Goal: Transaction & Acquisition: Book appointment/travel/reservation

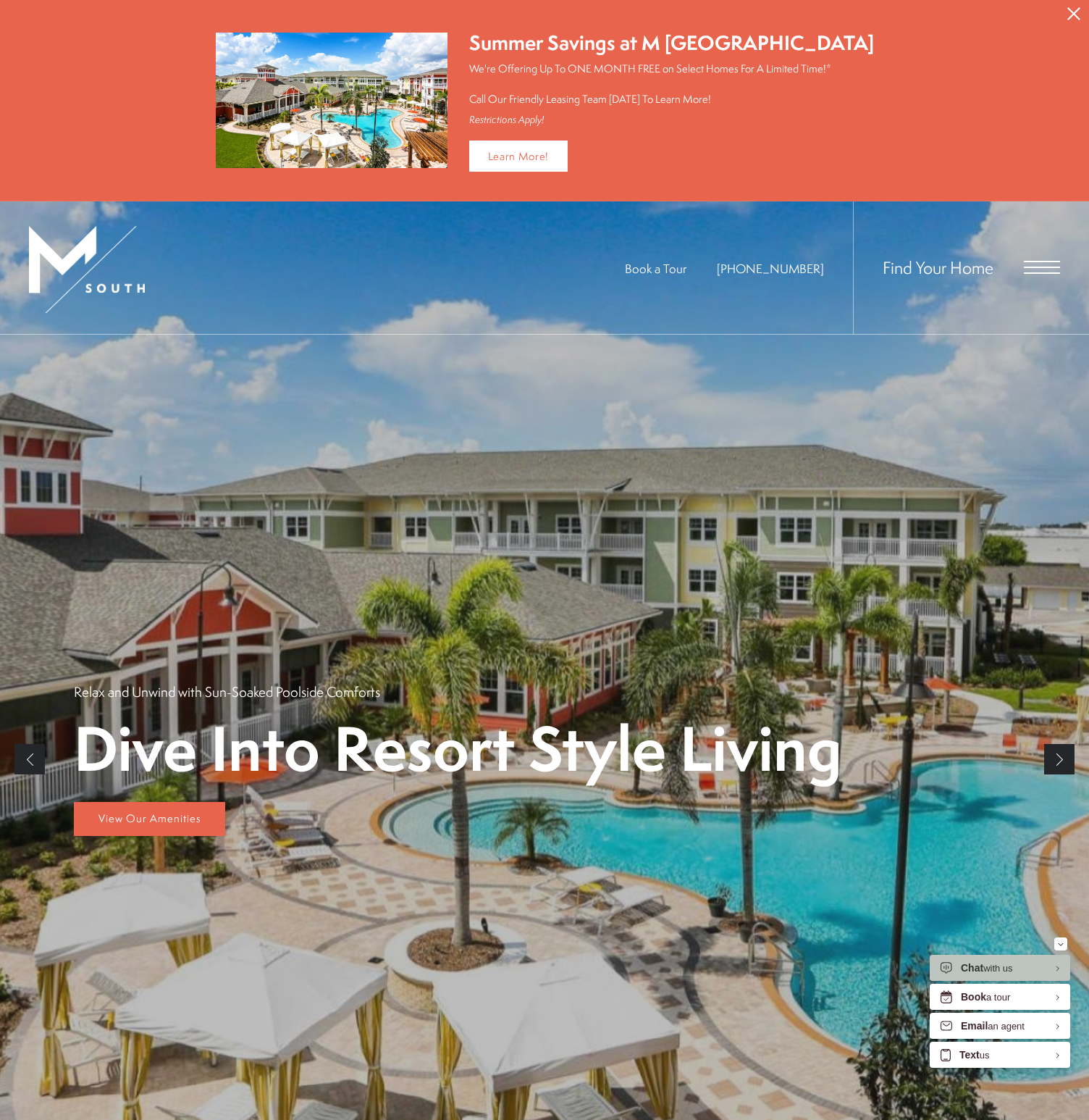
click at [910, 291] on div "Find Your Home" at bounding box center [956, 268] width 207 height 132
click at [920, 272] on span "Find Your Home" at bounding box center [938, 267] width 111 height 23
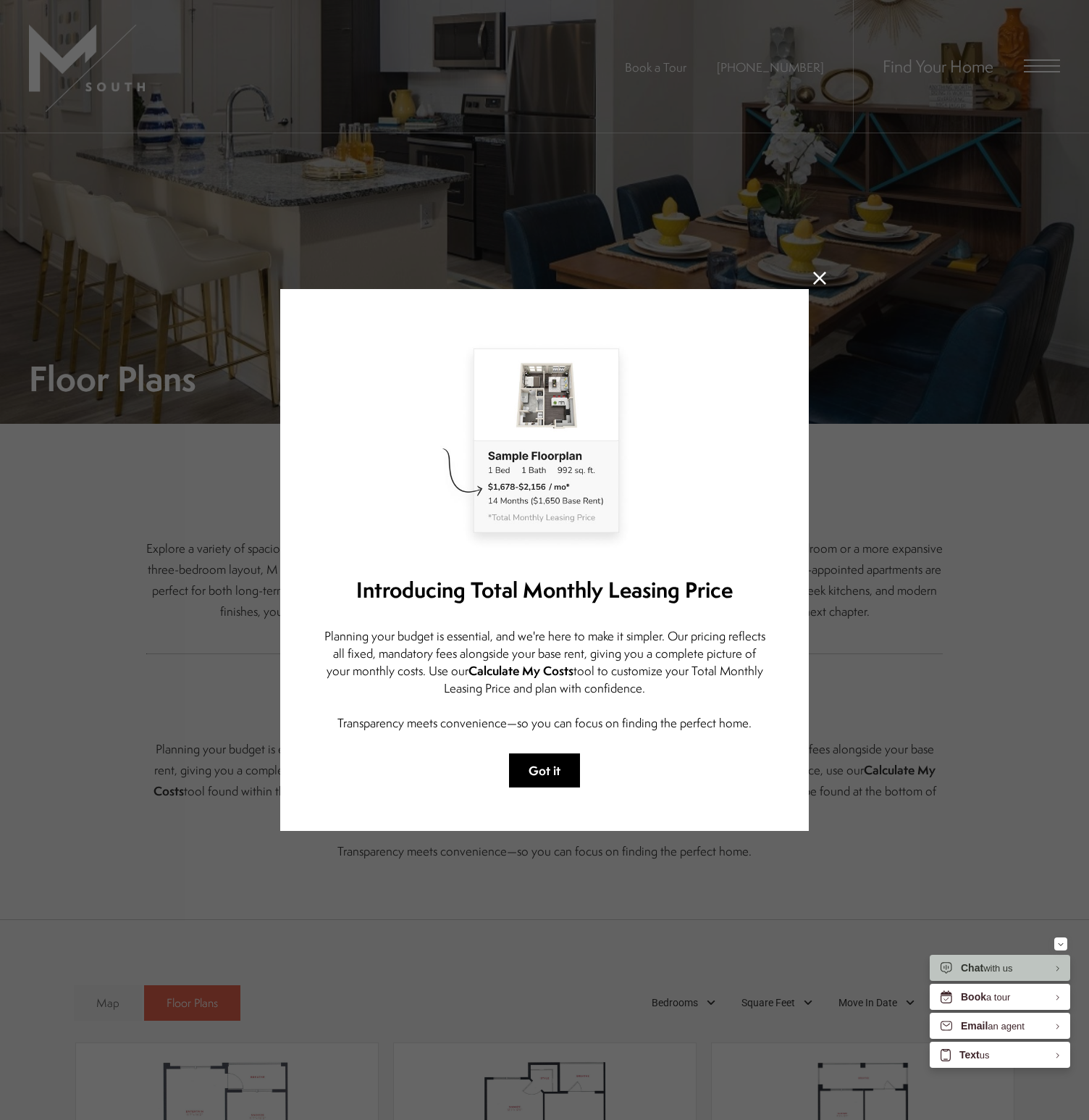
click at [545, 772] on button "Got it" at bounding box center [544, 770] width 71 height 34
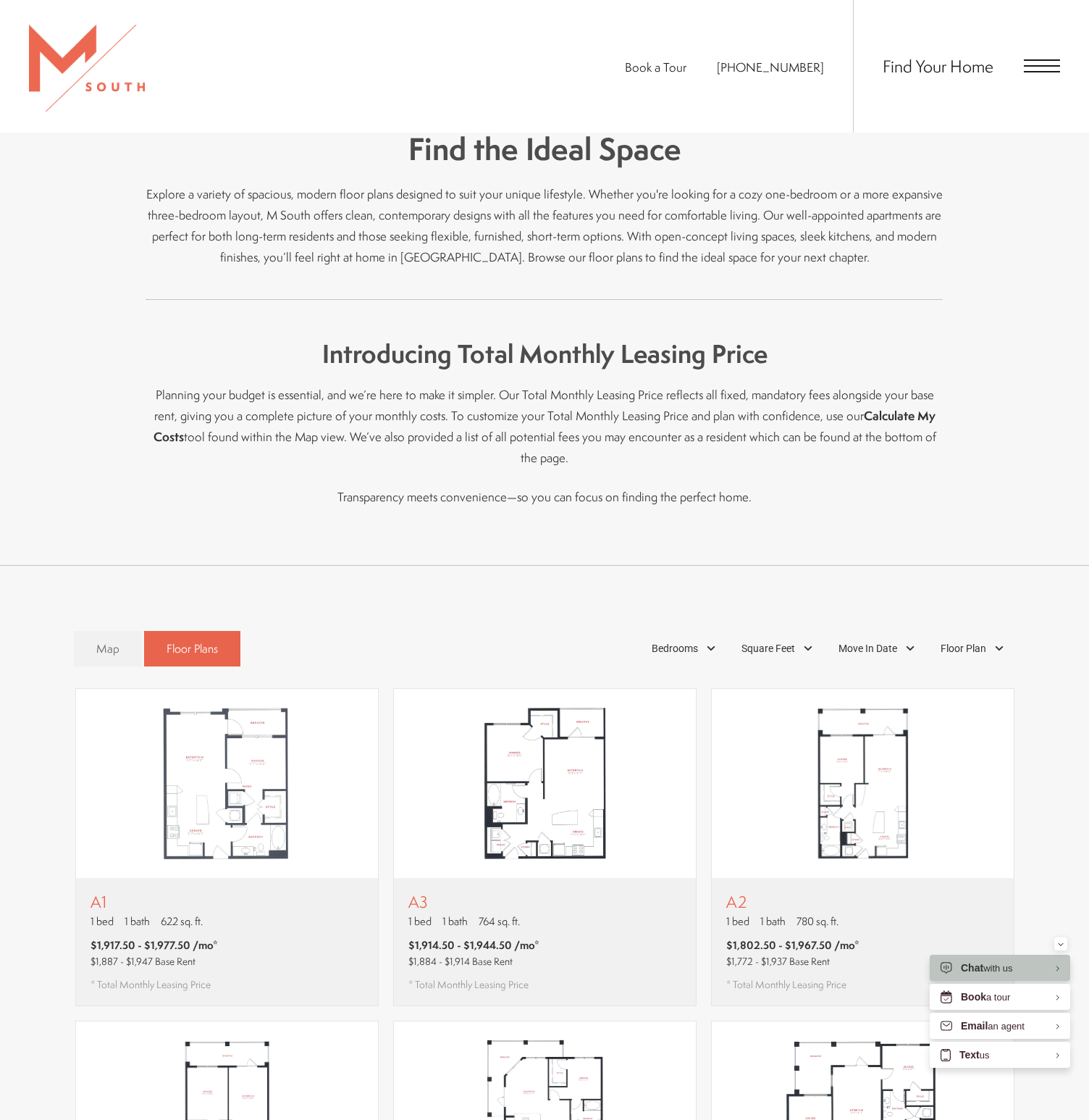
scroll to position [494, 0]
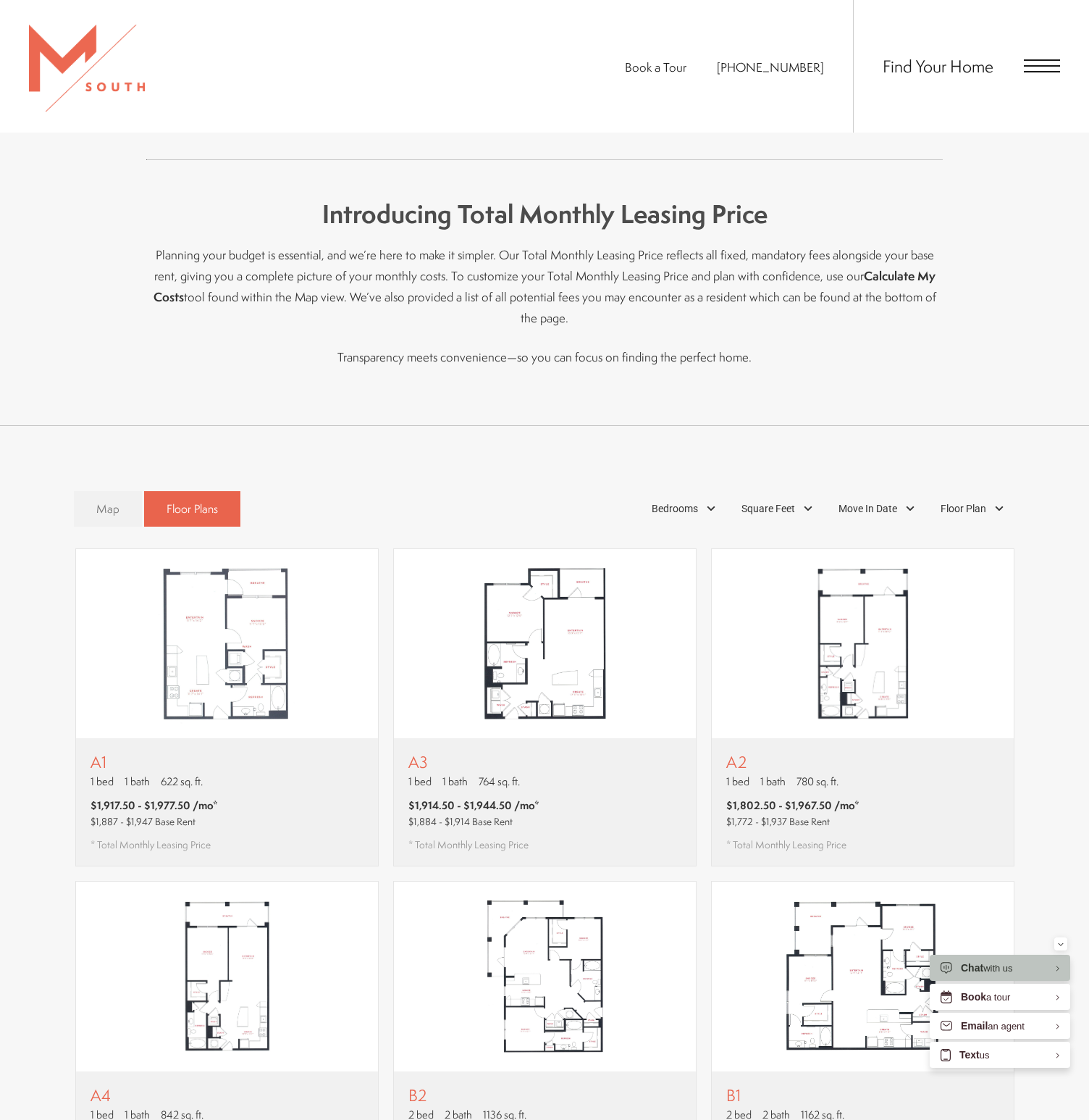
click at [109, 500] on span "Map" at bounding box center [108, 508] width 23 height 17
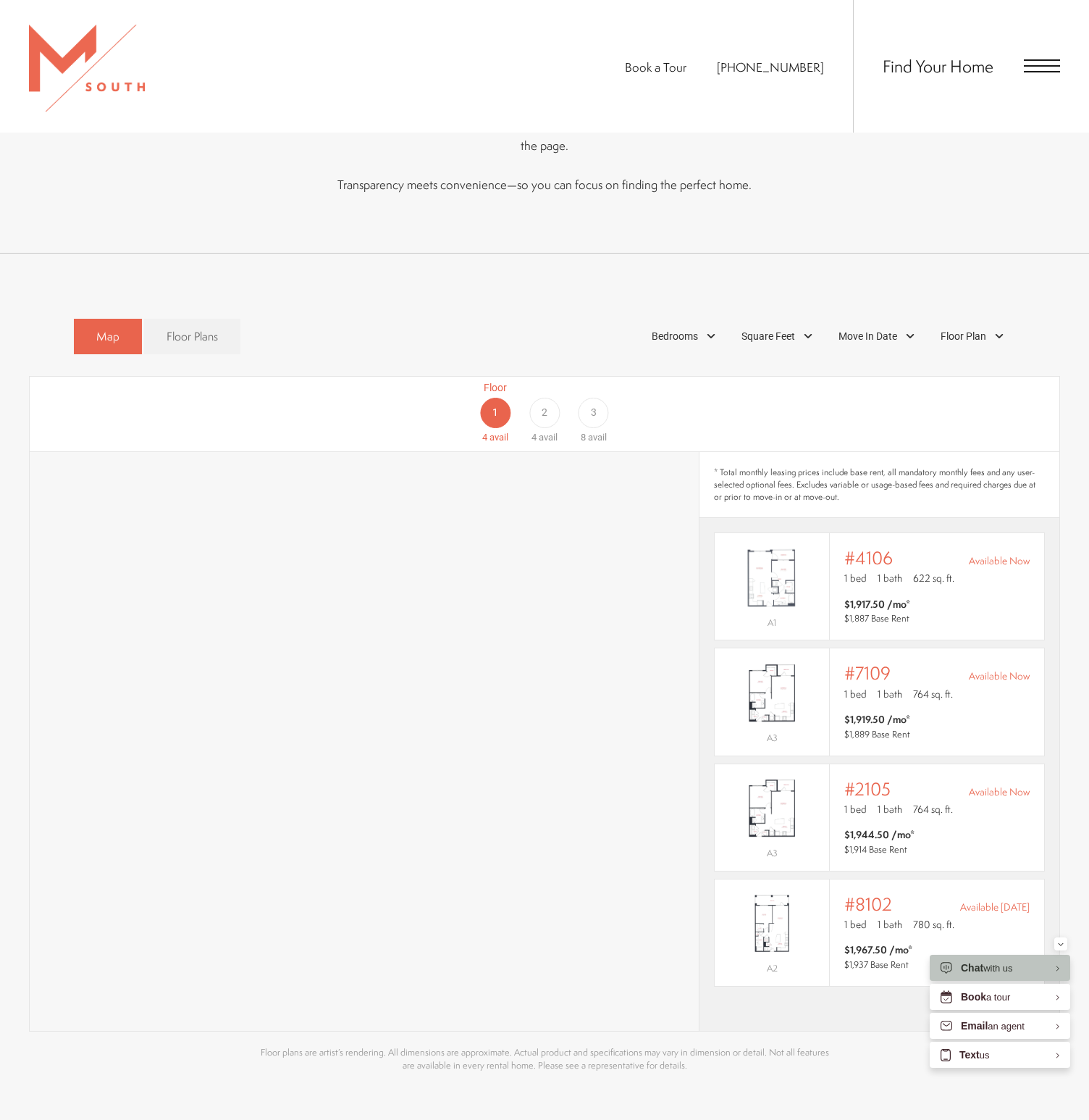
scroll to position [792, 0]
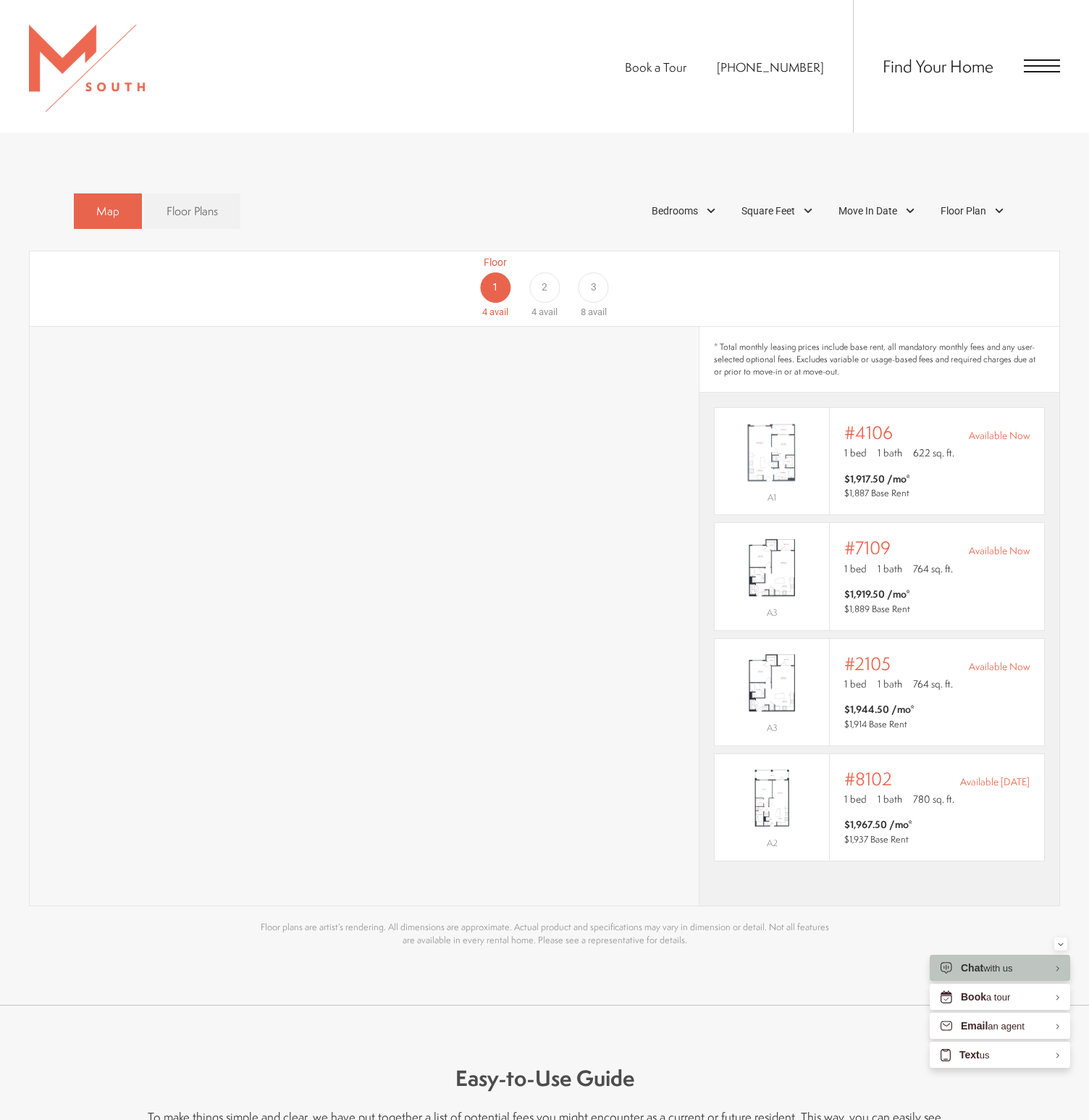
click at [550, 272] on div "2" at bounding box center [544, 287] width 31 height 31
click at [579, 272] on div "3" at bounding box center [593, 287] width 31 height 31
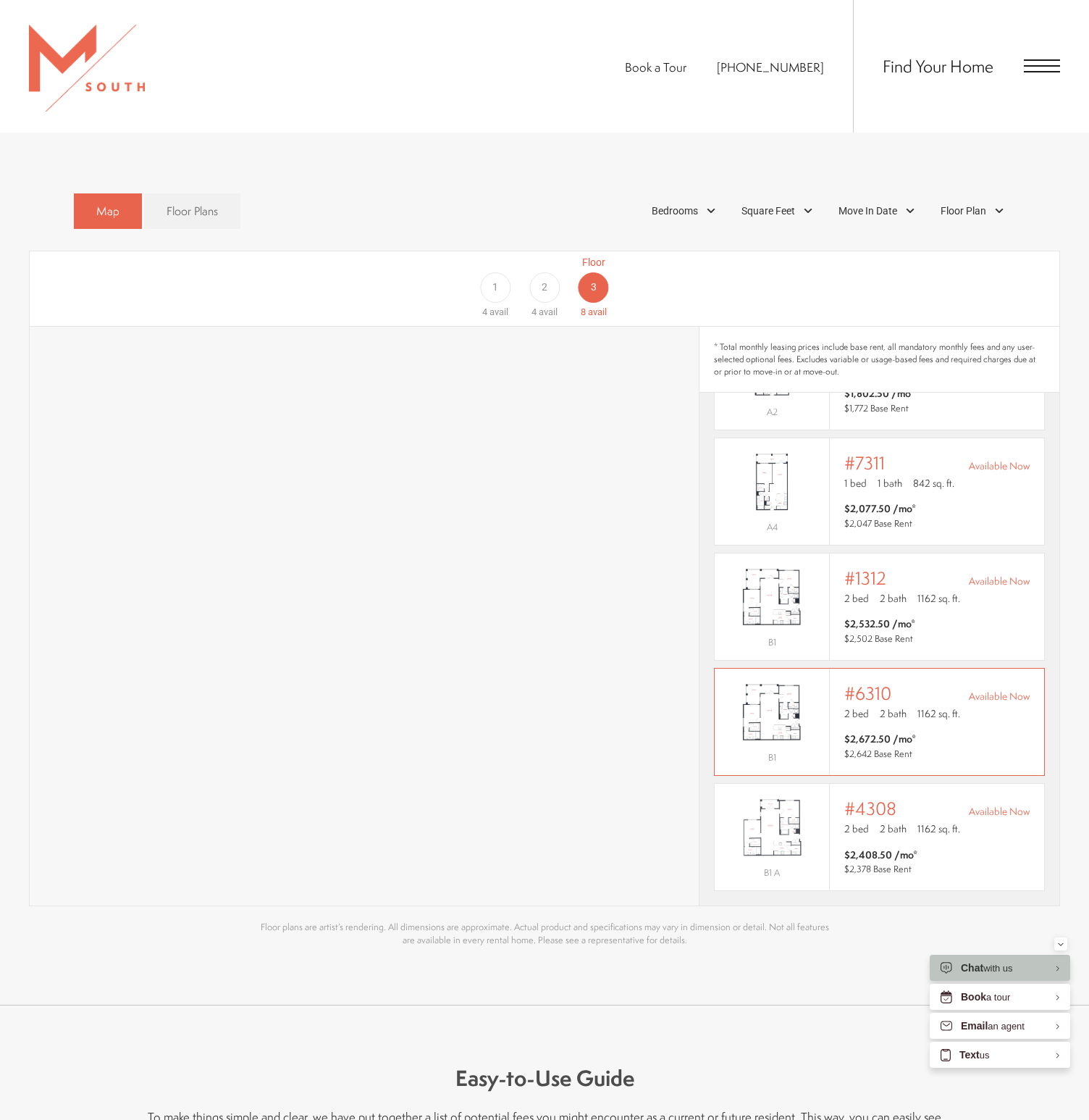
scroll to position [0, 0]
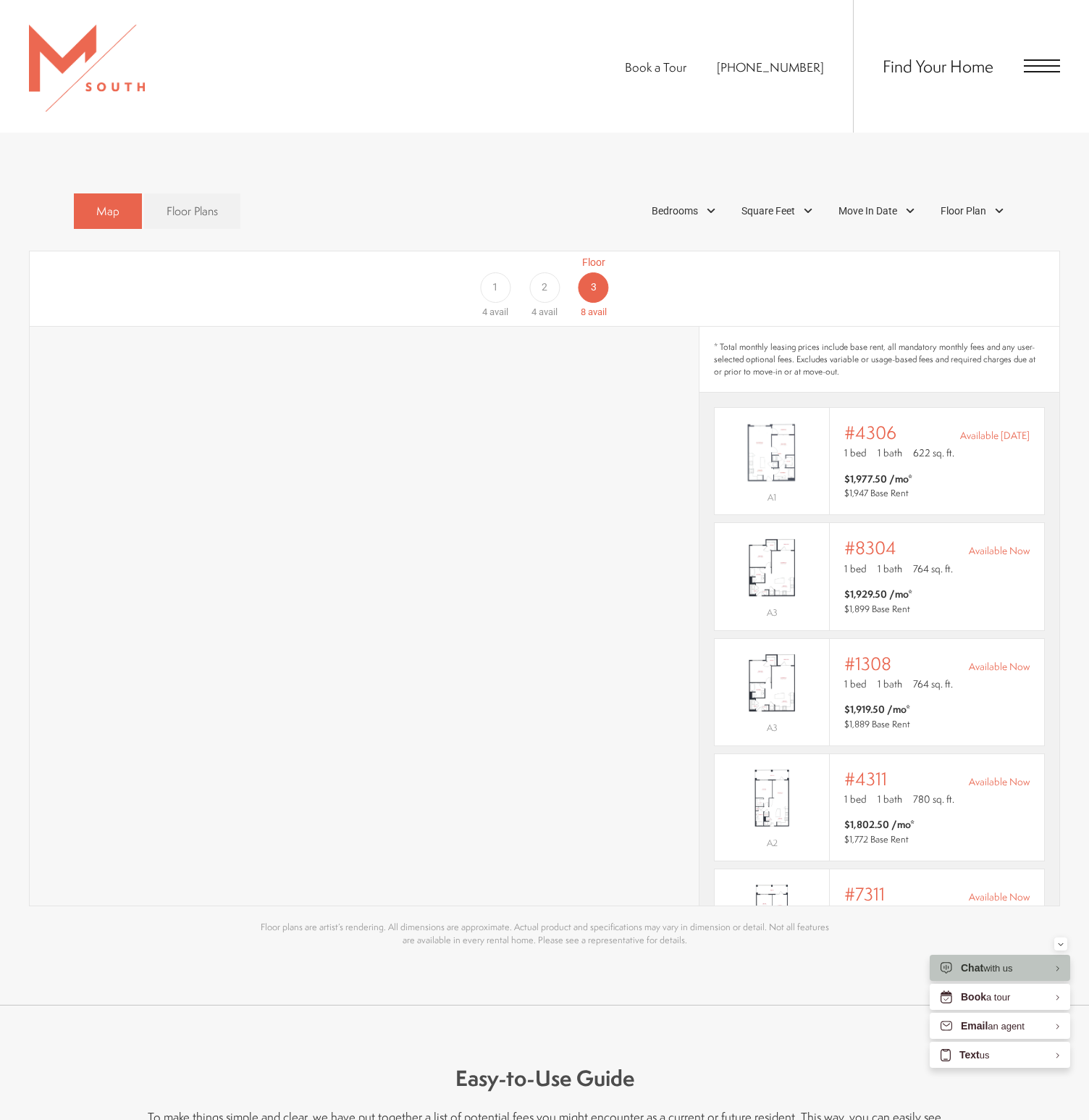
click at [487, 272] on div "1" at bounding box center [495, 287] width 31 height 31
click at [925, 793] on div "Outside price filter range #8102 Available Oct 11 1 bed 1 bath 780 sq. ft. $1,9…" at bounding box center [937, 808] width 185 height 78
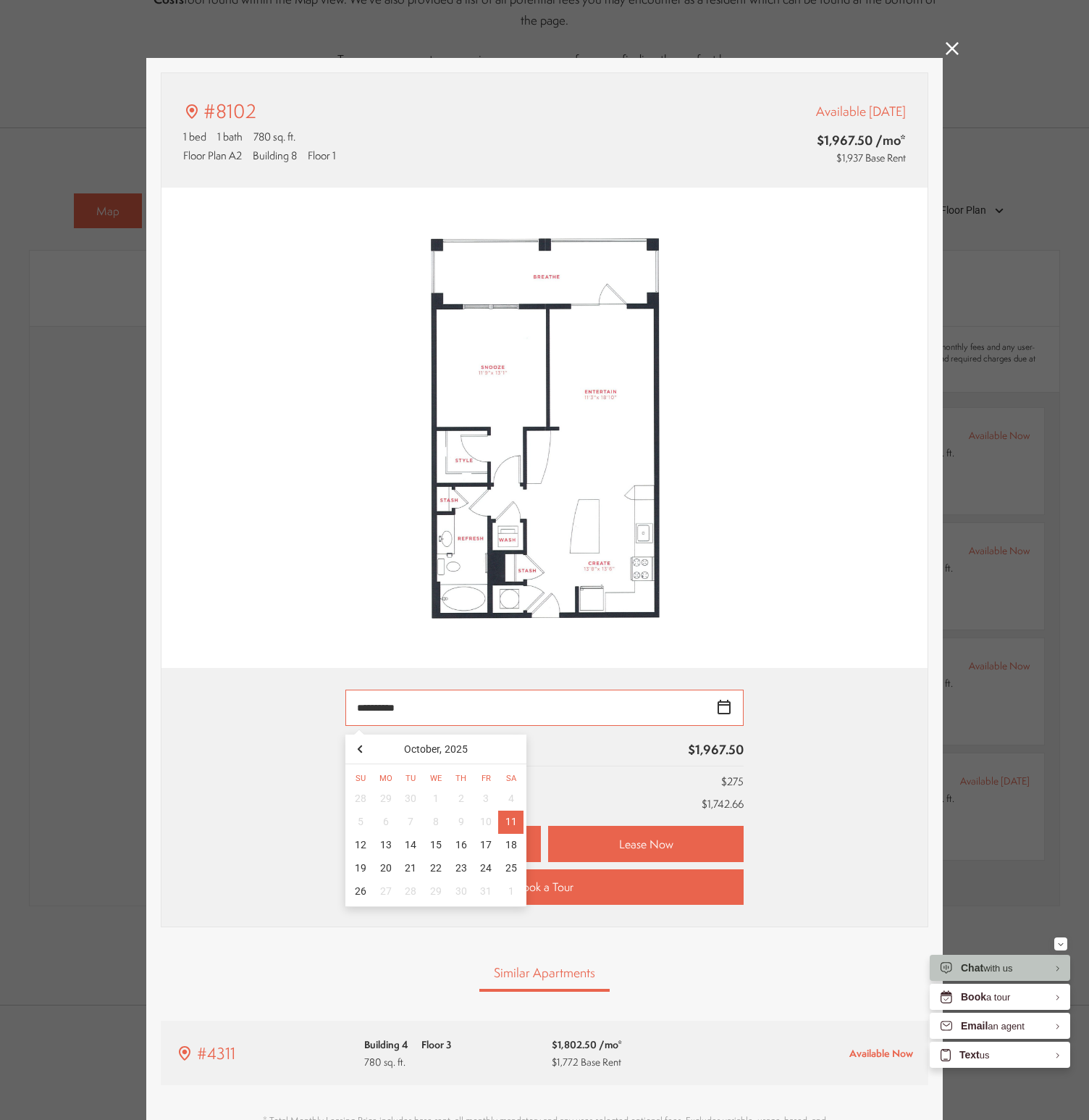
click at [494, 714] on input "**********" at bounding box center [544, 708] width 398 height 36
click at [369, 891] on div "26" at bounding box center [360, 892] width 26 height 23
type input "**********"
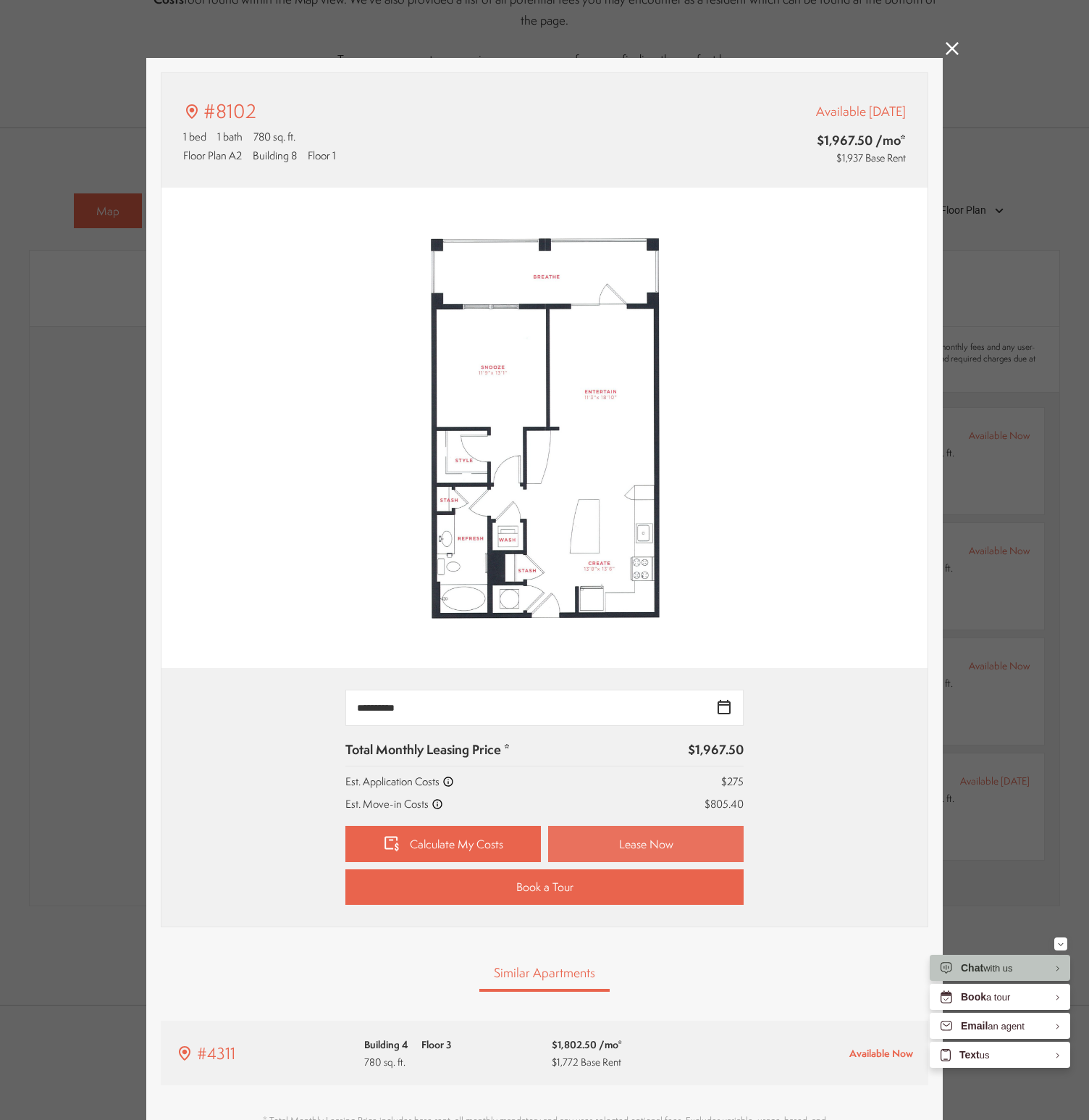
click at [598, 841] on link "Lease Now" at bounding box center [645, 844] width 196 height 36
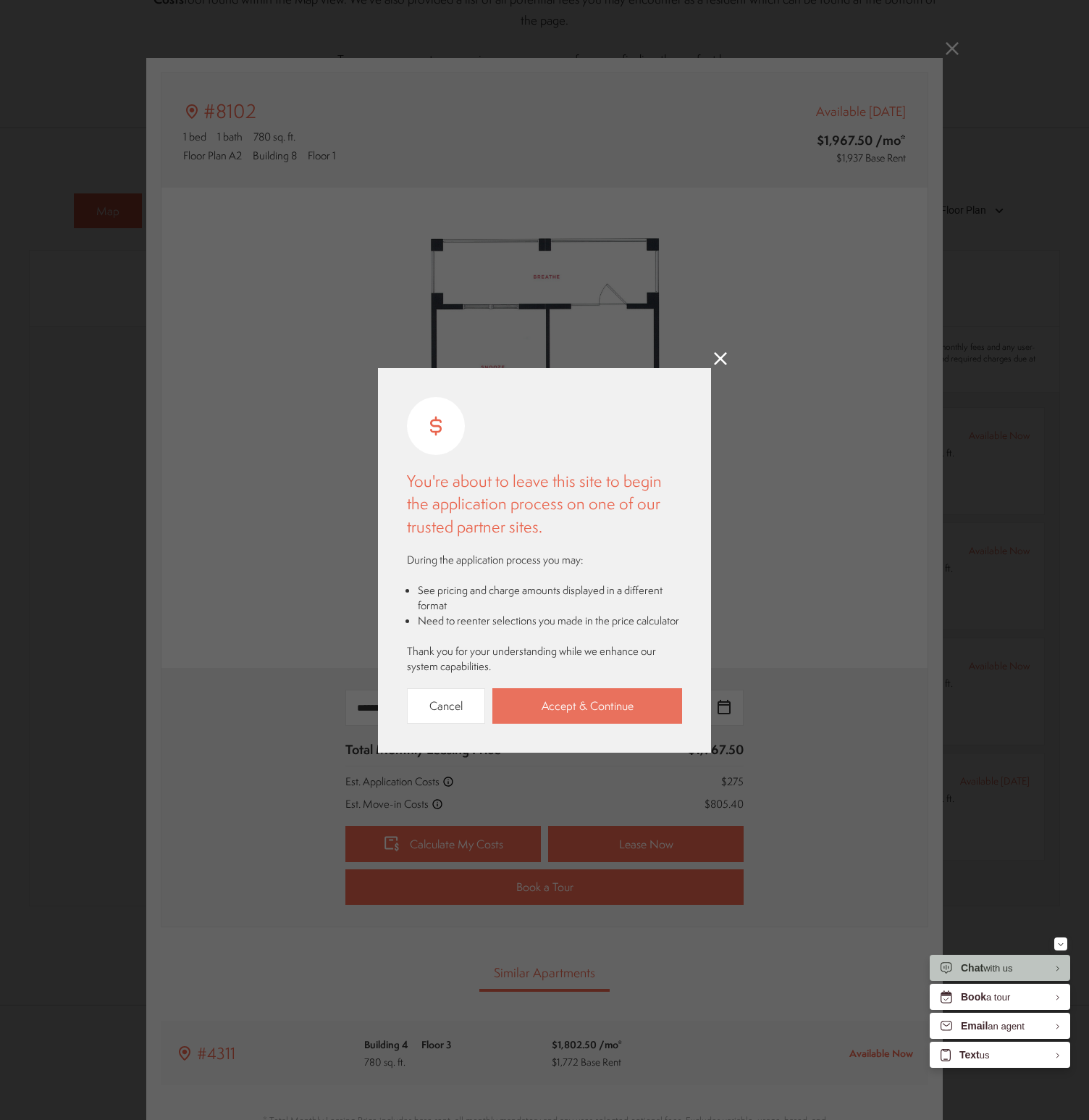
click at [562, 701] on link "Accept & Continue" at bounding box center [587, 705] width 190 height 36
click at [734, 222] on div "You're about to leave this site to begin the application process on one of our …" at bounding box center [544, 560] width 1089 height 1120
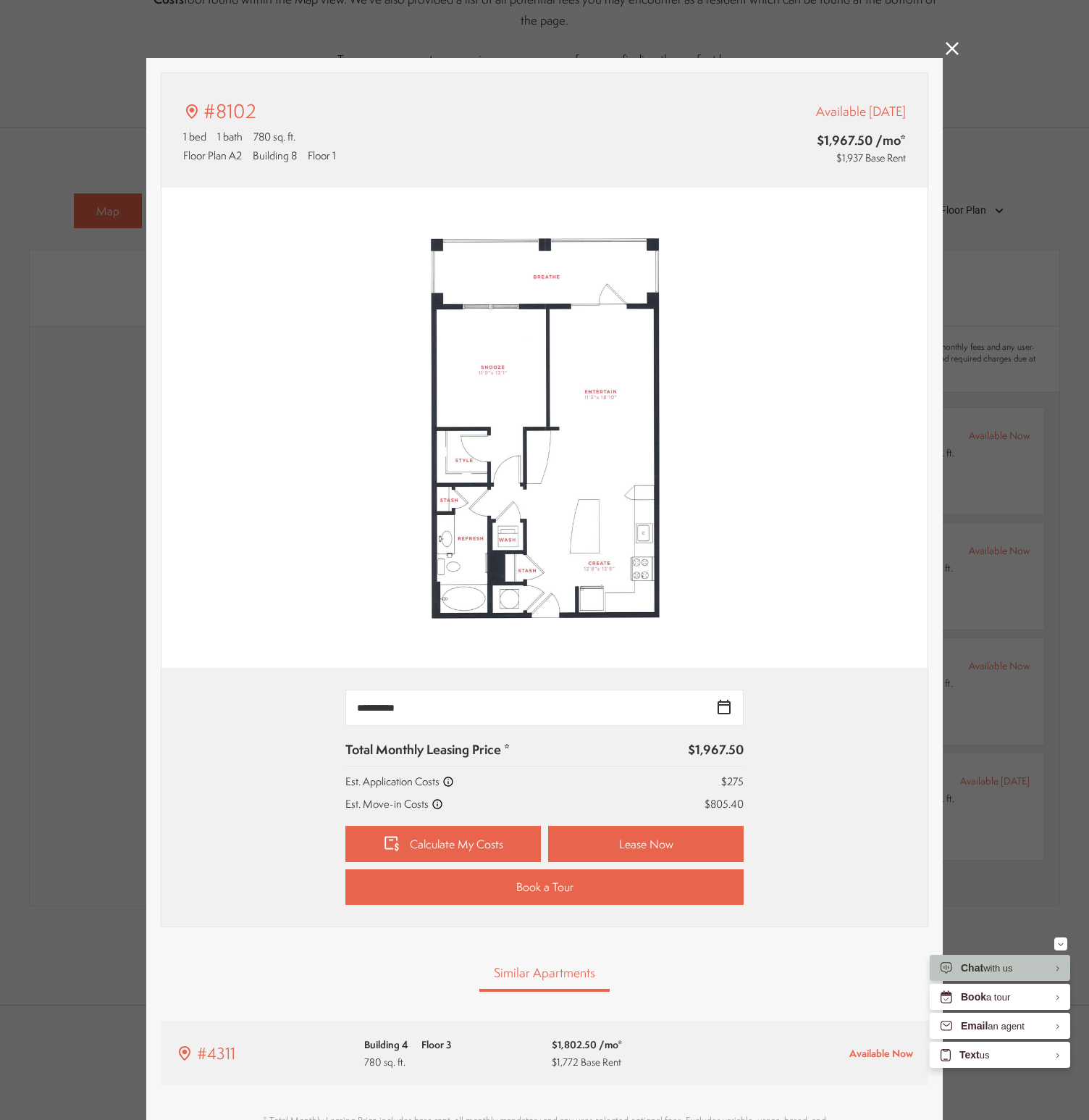
click at [1009, 317] on div "#8102 1 bed 1 bath 780 sq. ft. Floor Plan A2 Building 8 Floor 1 Available Oct 1…" at bounding box center [544, 560] width 1089 height 1120
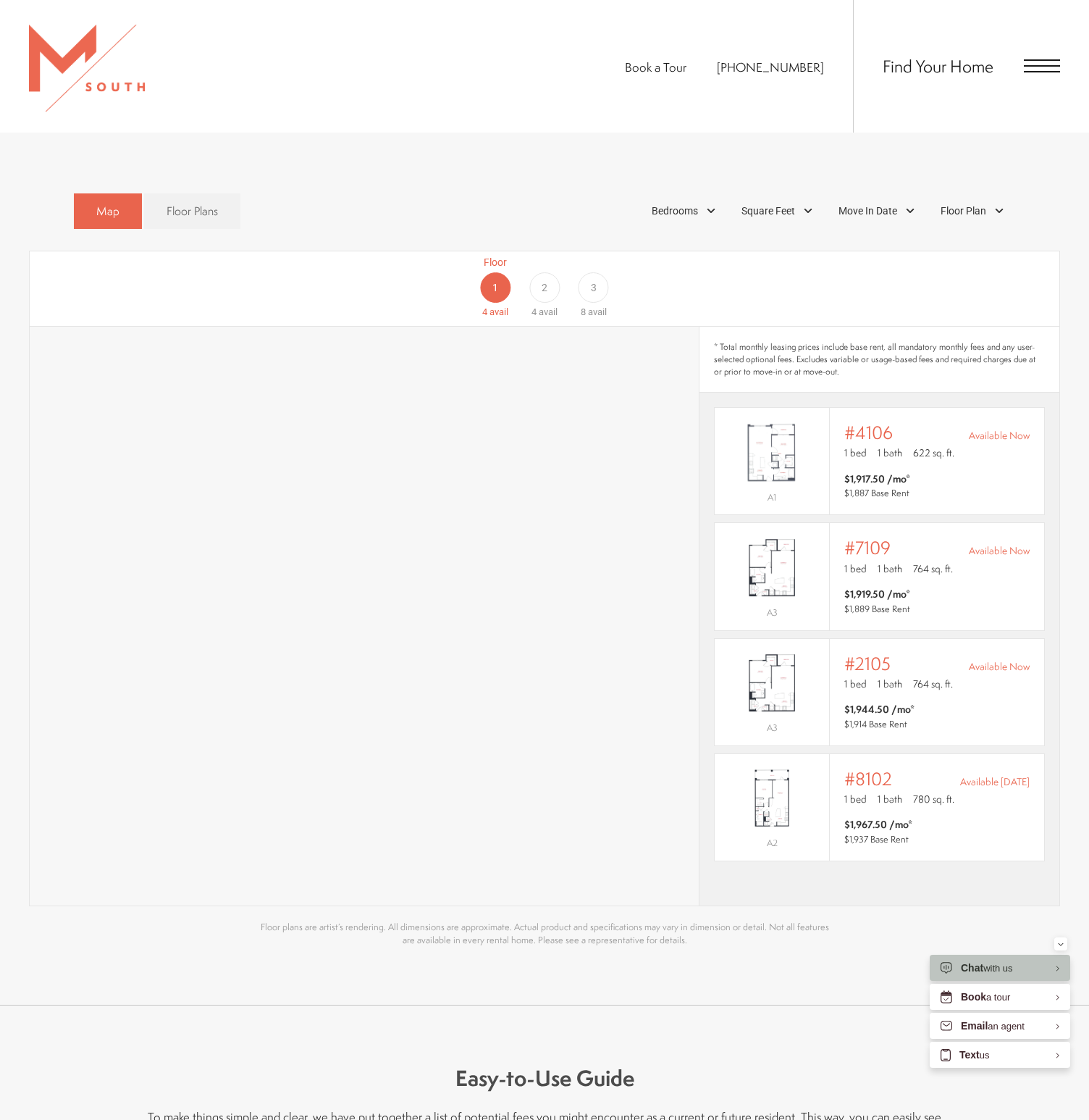
click at [546, 279] on span "2" at bounding box center [544, 287] width 6 height 15
click at [863, 422] on span "#8209" at bounding box center [870, 432] width 52 height 21
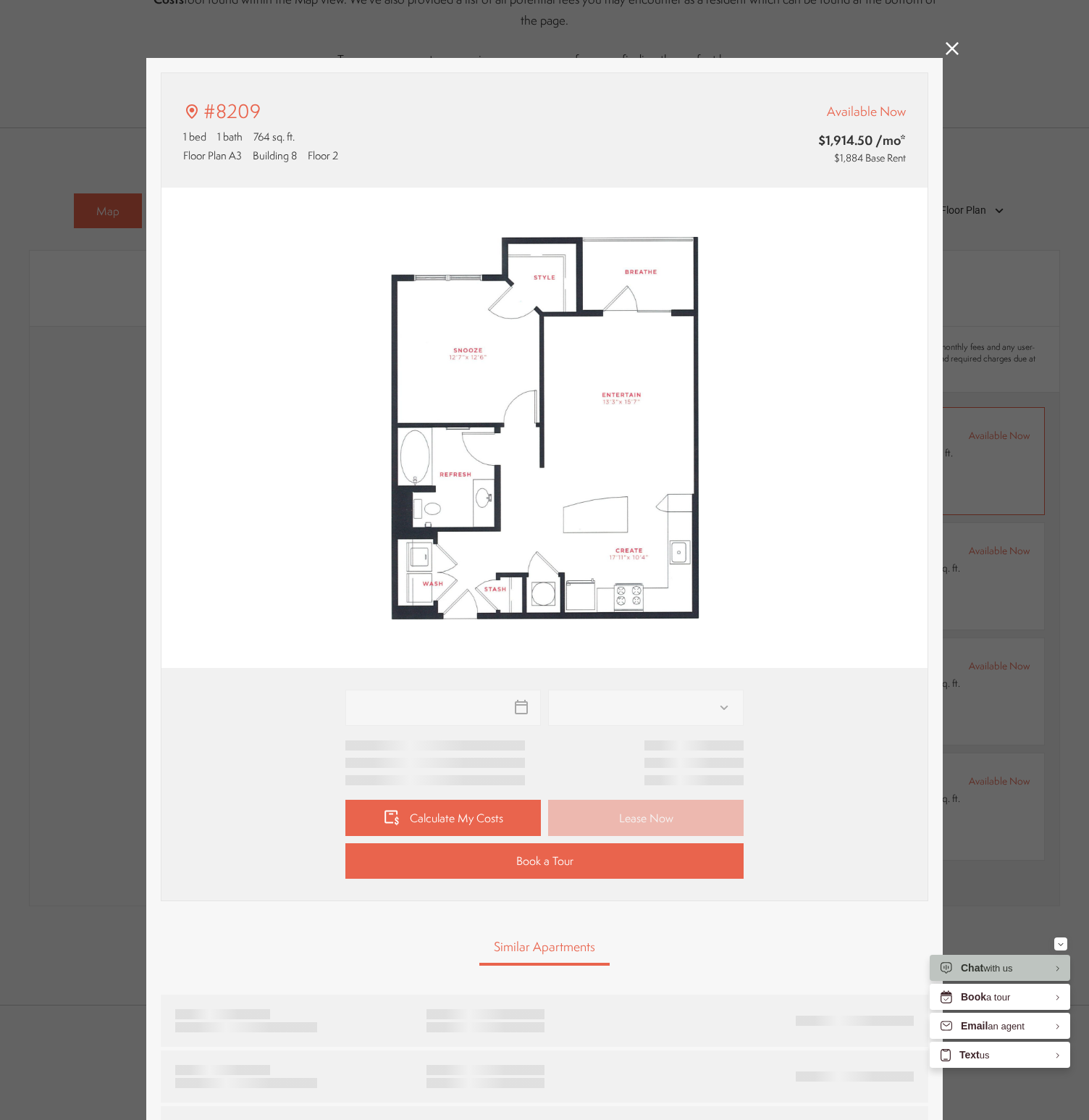
scroll to position [0, 0]
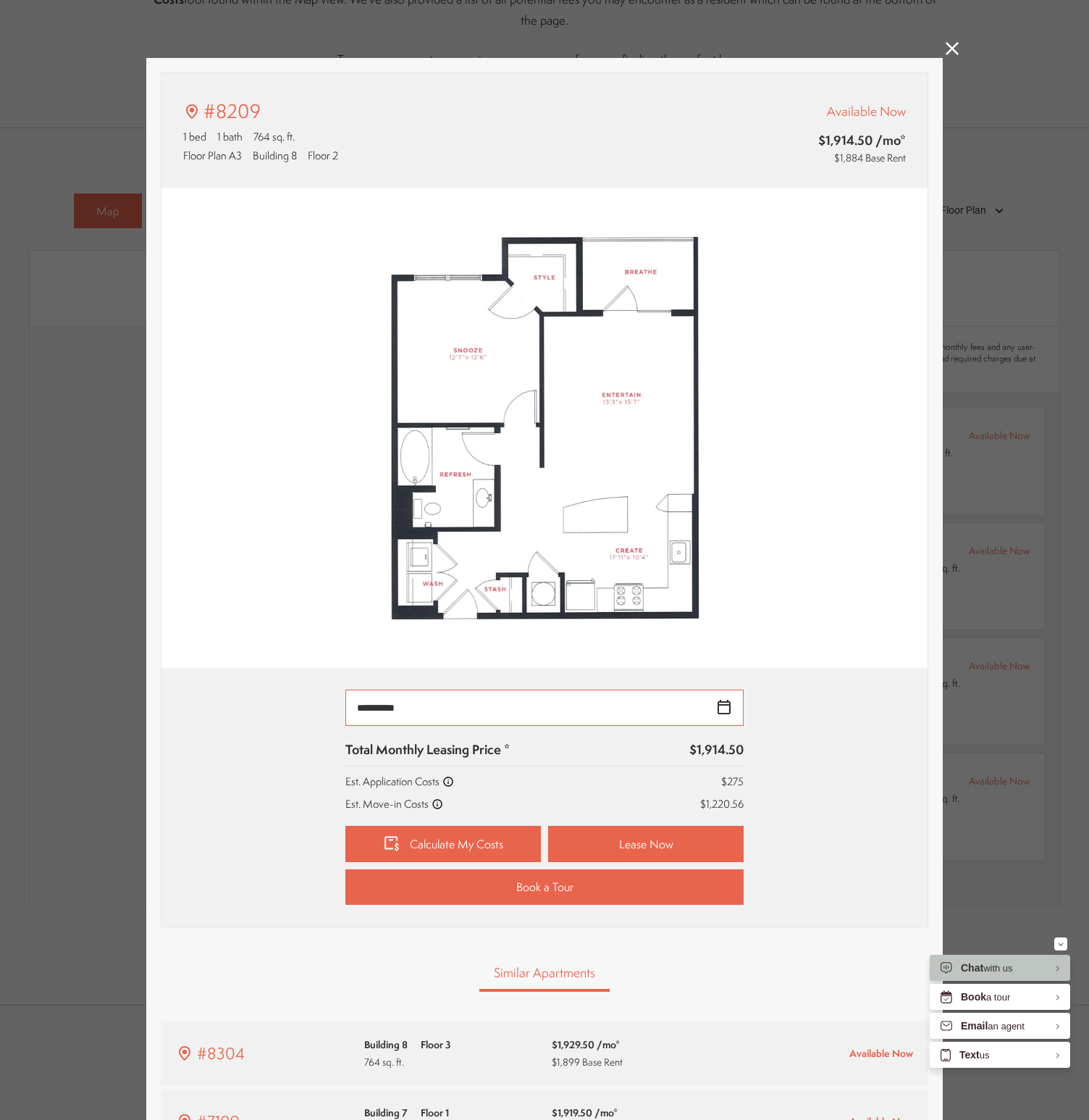
click at [654, 717] on input "**********" at bounding box center [544, 708] width 398 height 36
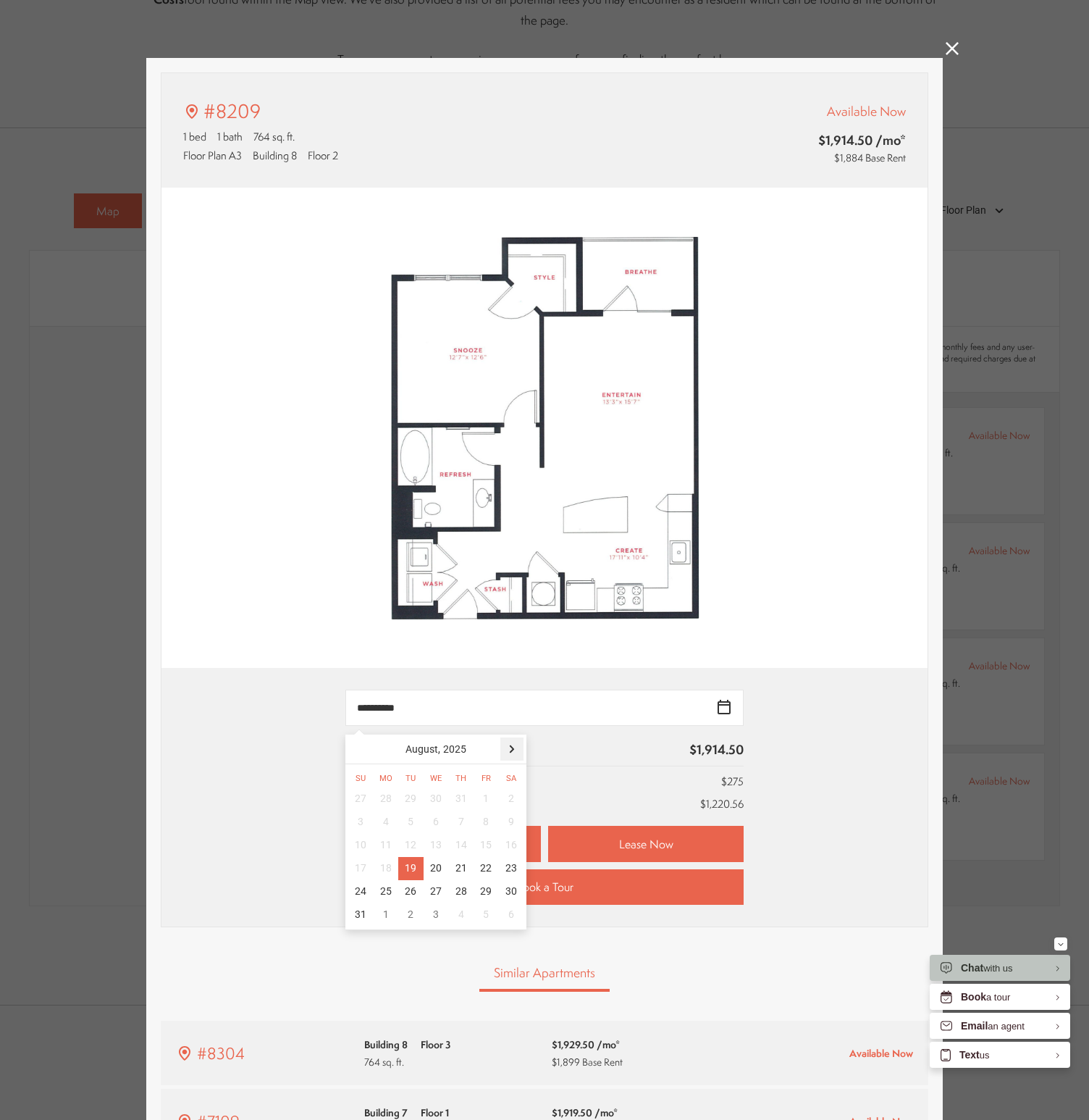
click at [511, 746] on div at bounding box center [511, 749] width 23 height 23
click at [439, 798] on div "3" at bounding box center [436, 798] width 26 height 23
type input "**********"
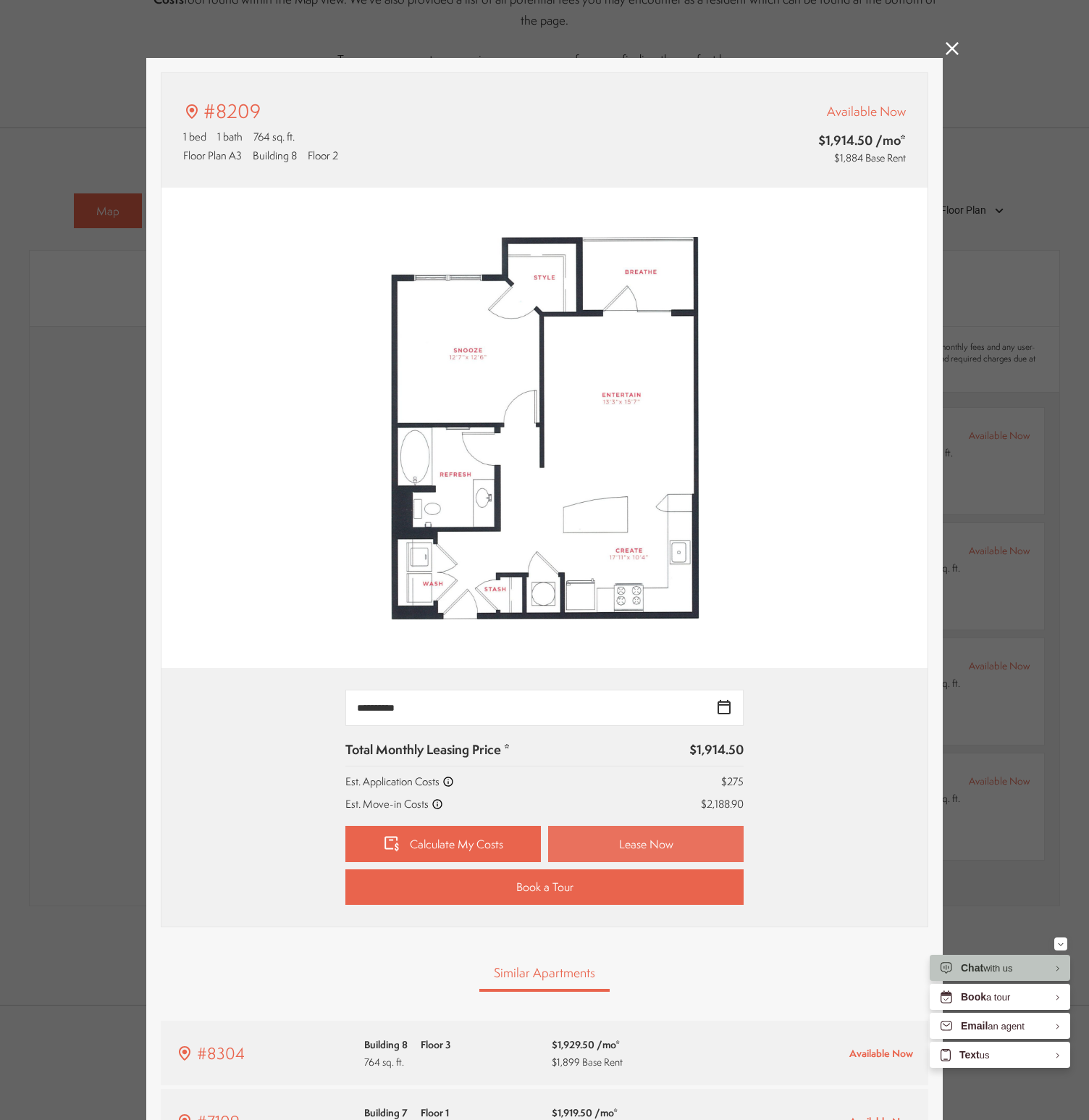
click at [616, 831] on link "Lease Now" at bounding box center [645, 844] width 196 height 36
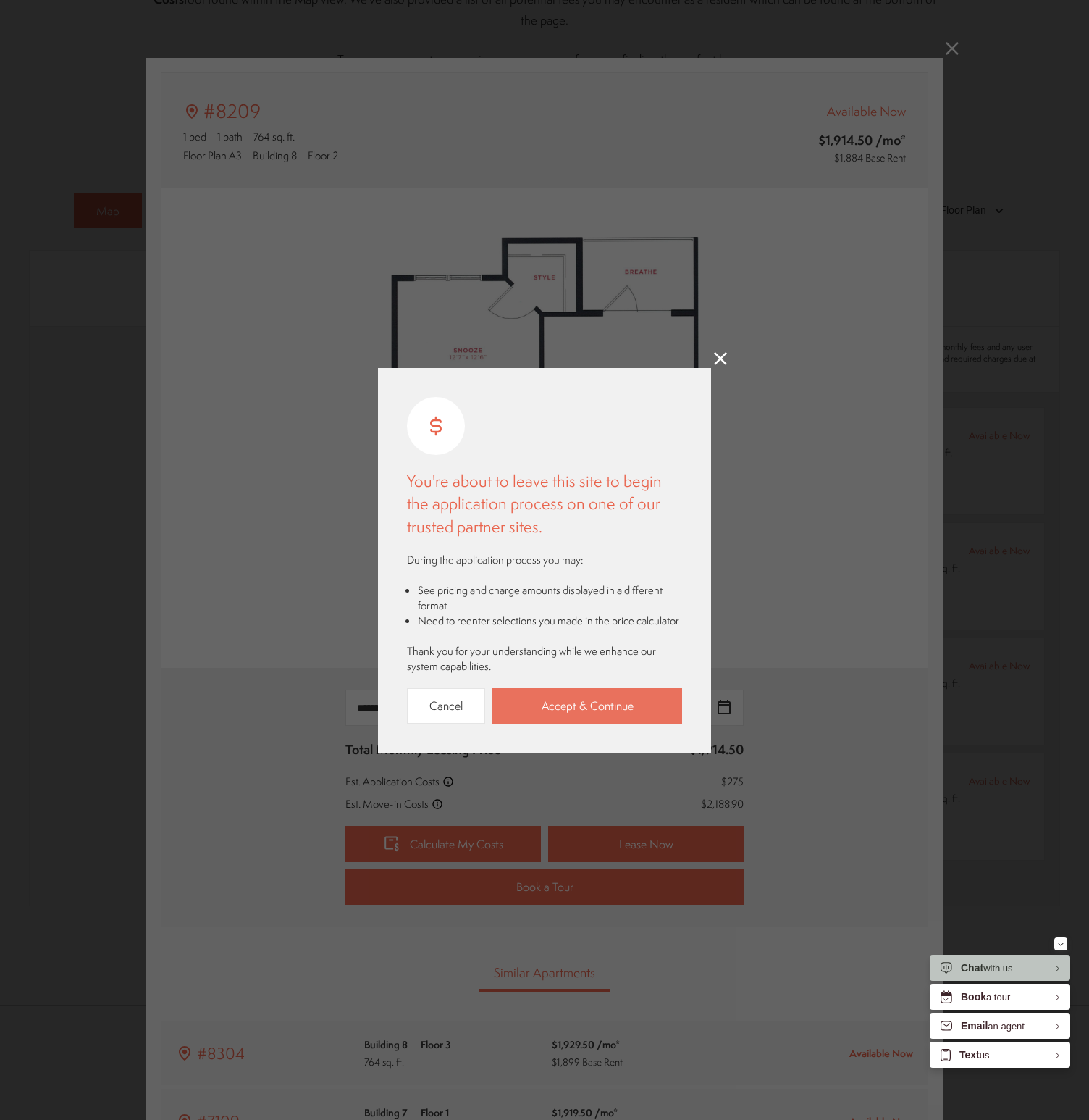
click at [581, 711] on link "Accept & Continue" at bounding box center [587, 705] width 190 height 36
drag, startPoint x: 602, startPoint y: 195, endPoint x: 679, endPoint y: 104, distance: 119.2
click at [603, 195] on div "You're about to leave this site to begin the application process on one of our …" at bounding box center [544, 560] width 1089 height 1120
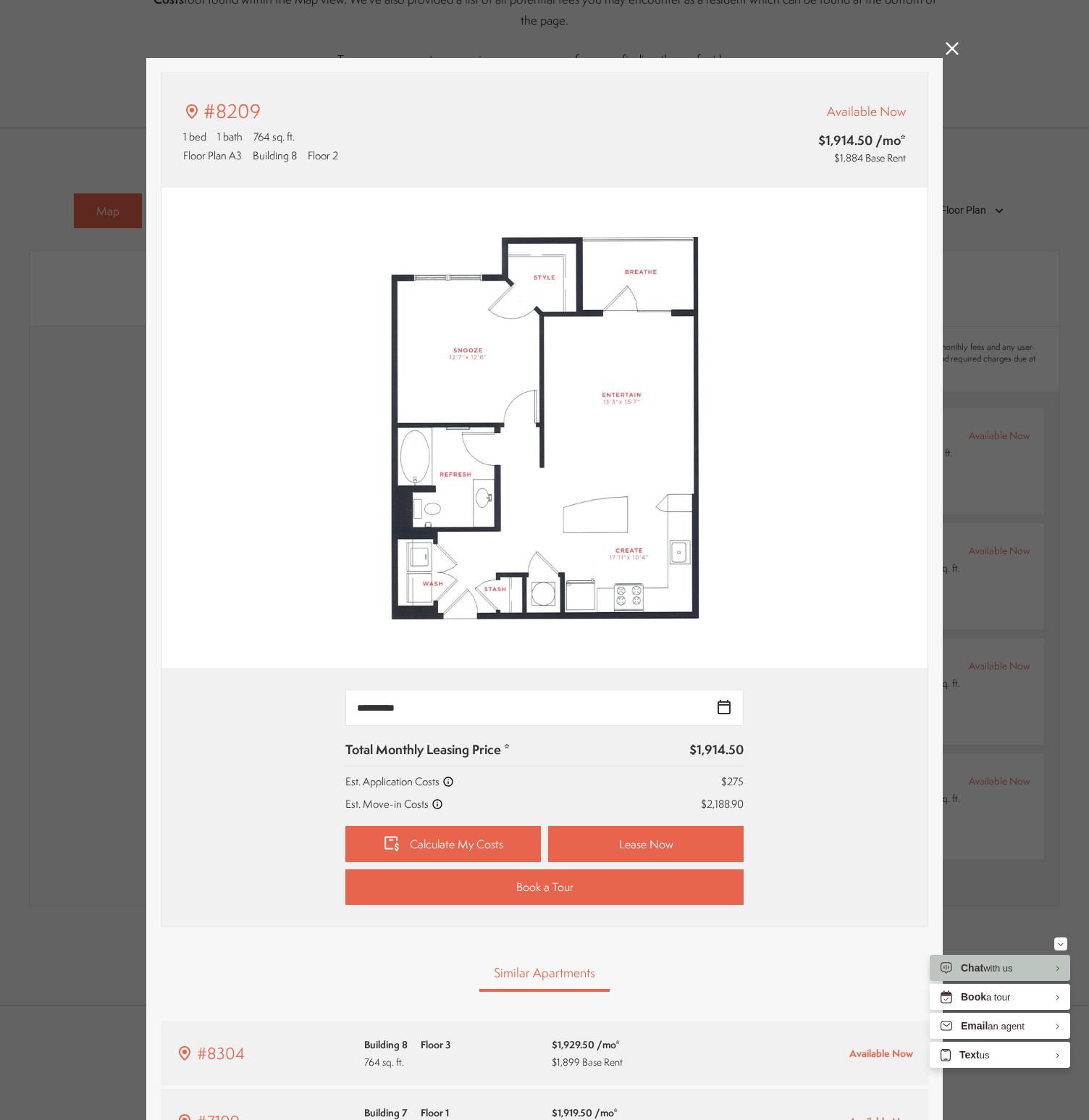
click at [994, 347] on div "#8209 1 bed 1 bath 764 sq. ft. Floor Plan A3 Building 8 Floor 2 Available Now $…" at bounding box center [544, 560] width 1089 height 1120
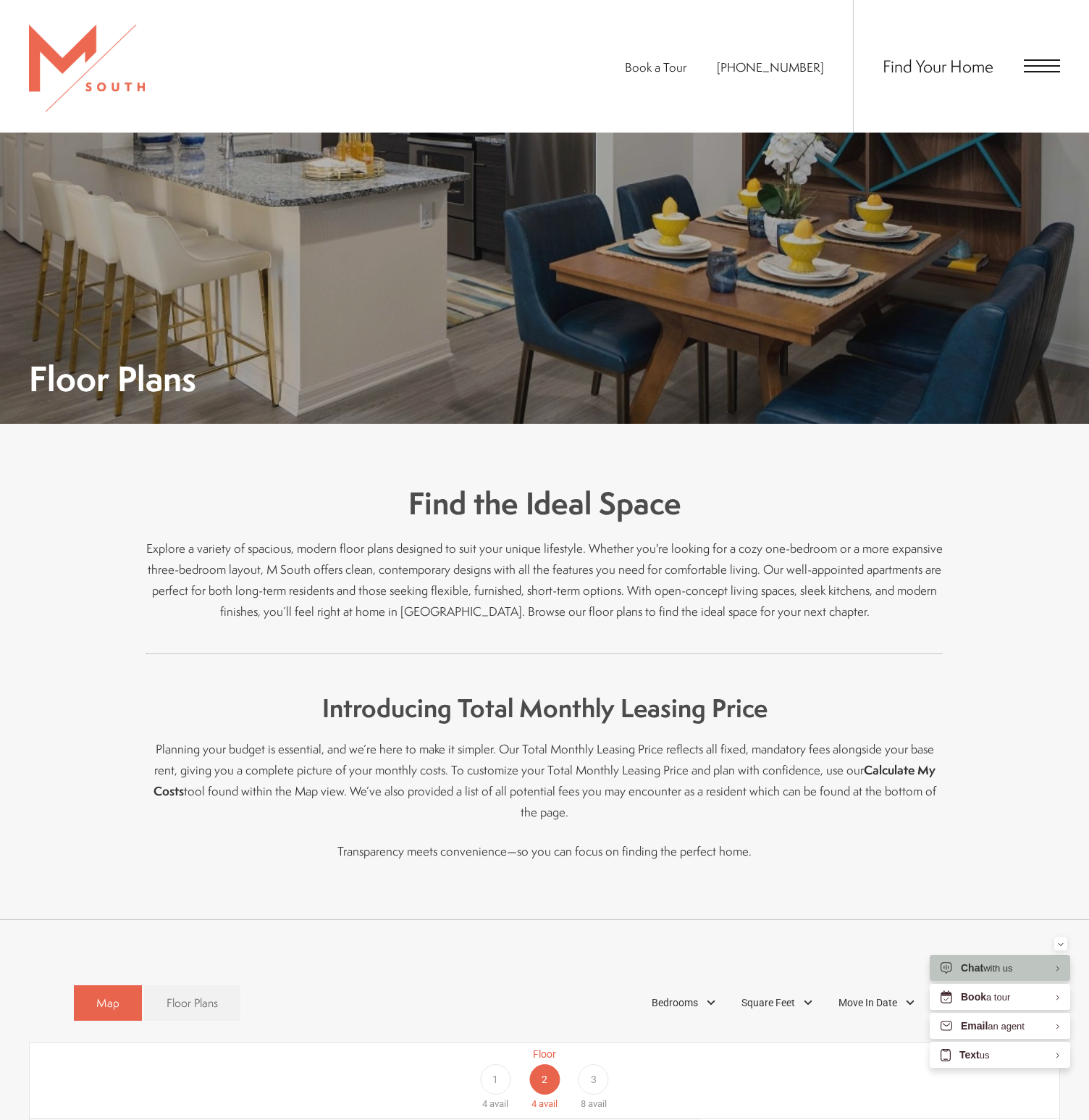
scroll to position [792, 0]
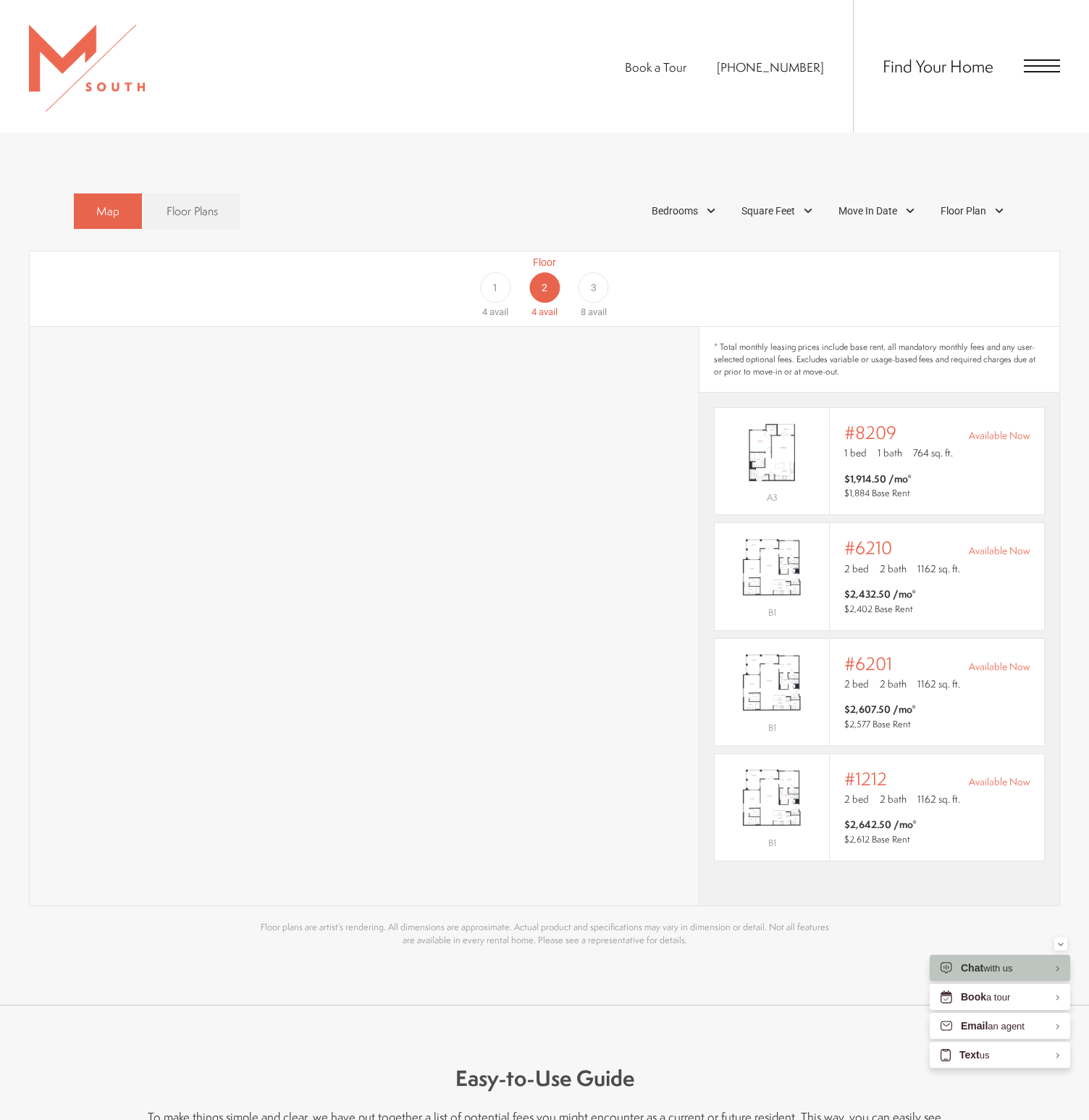
click at [606, 273] on div "3" at bounding box center [593, 287] width 31 height 31
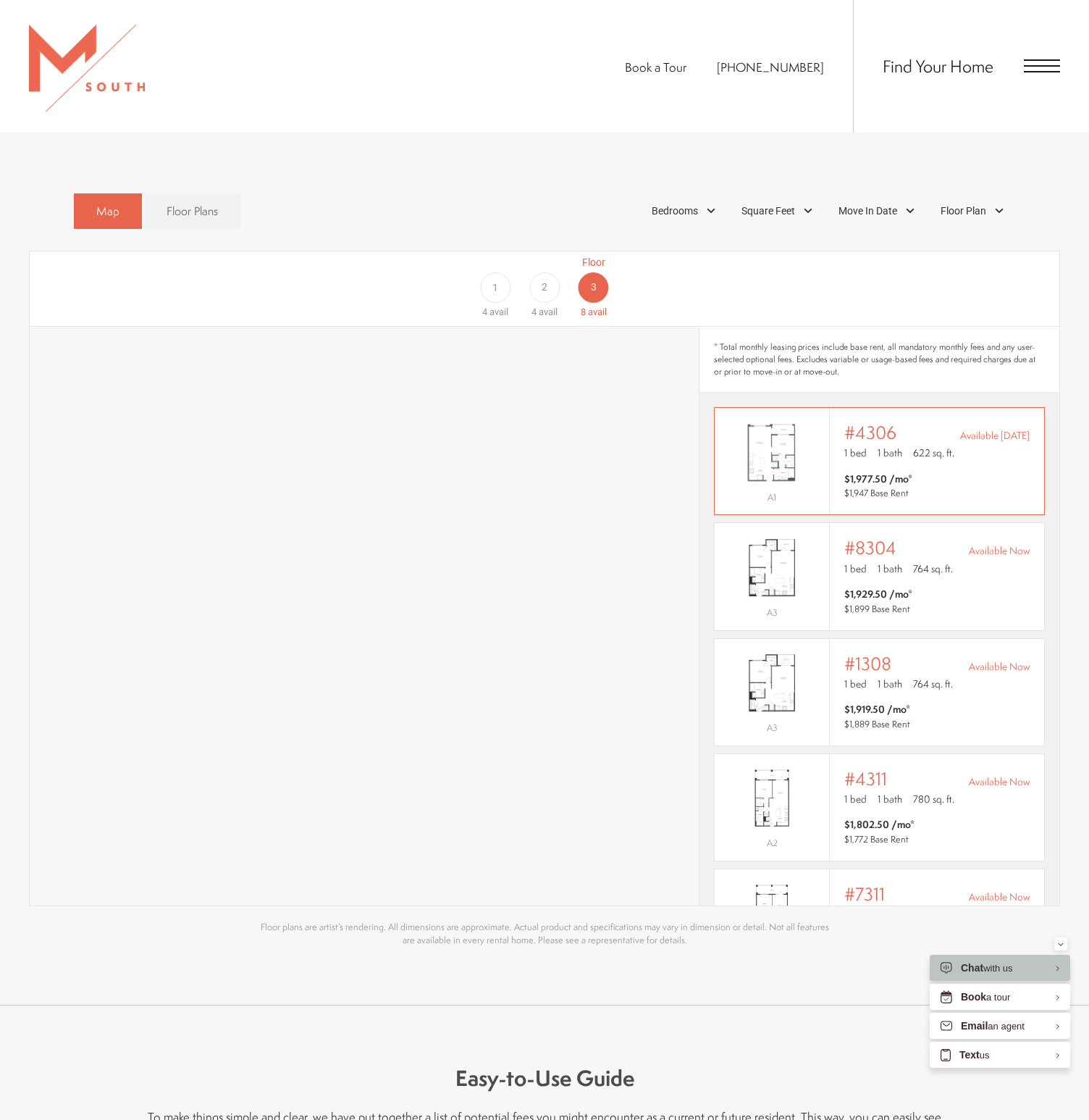
click at [798, 417] on img "View #4306" at bounding box center [772, 452] width 114 height 72
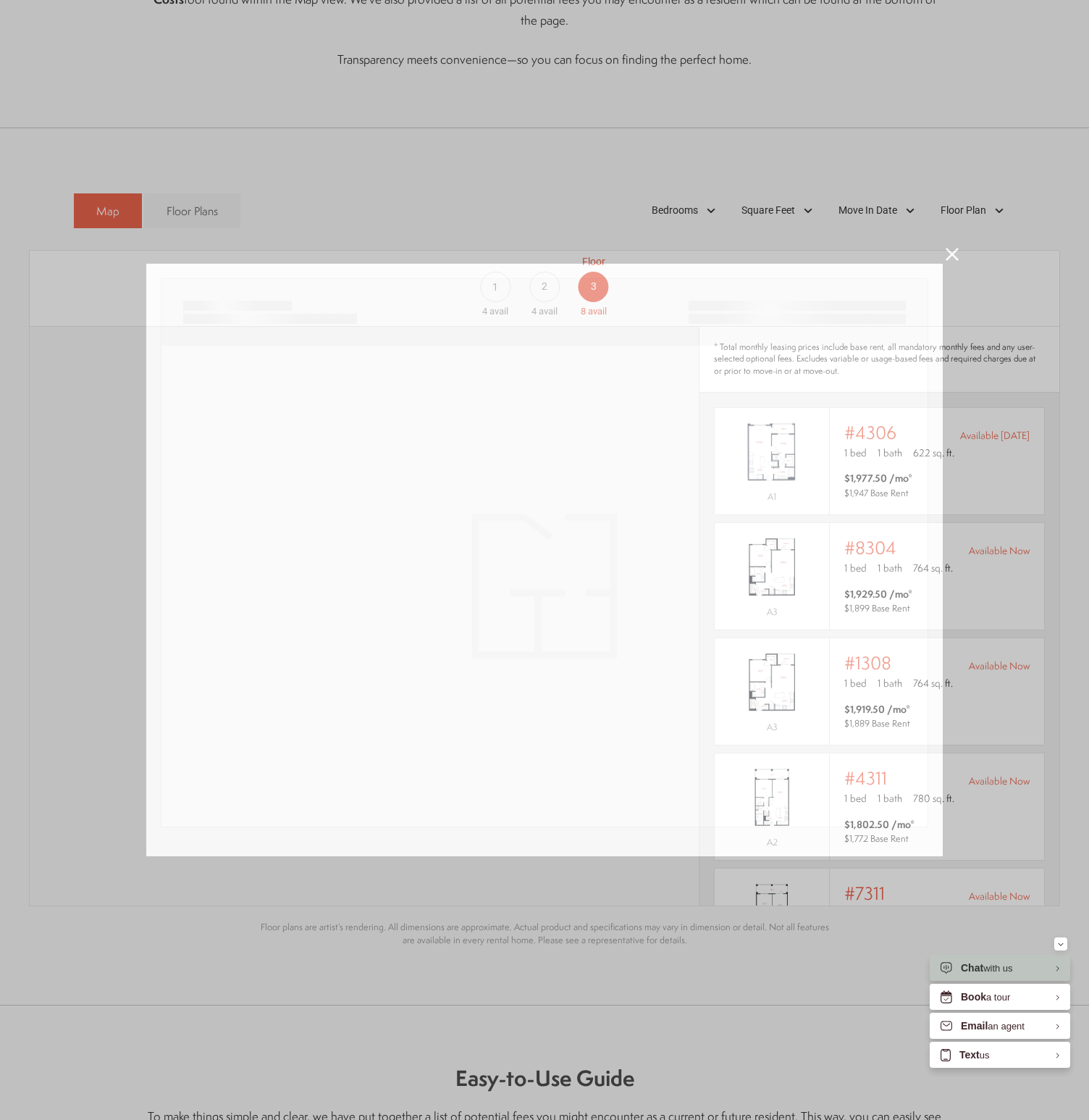
scroll to position [0, 0]
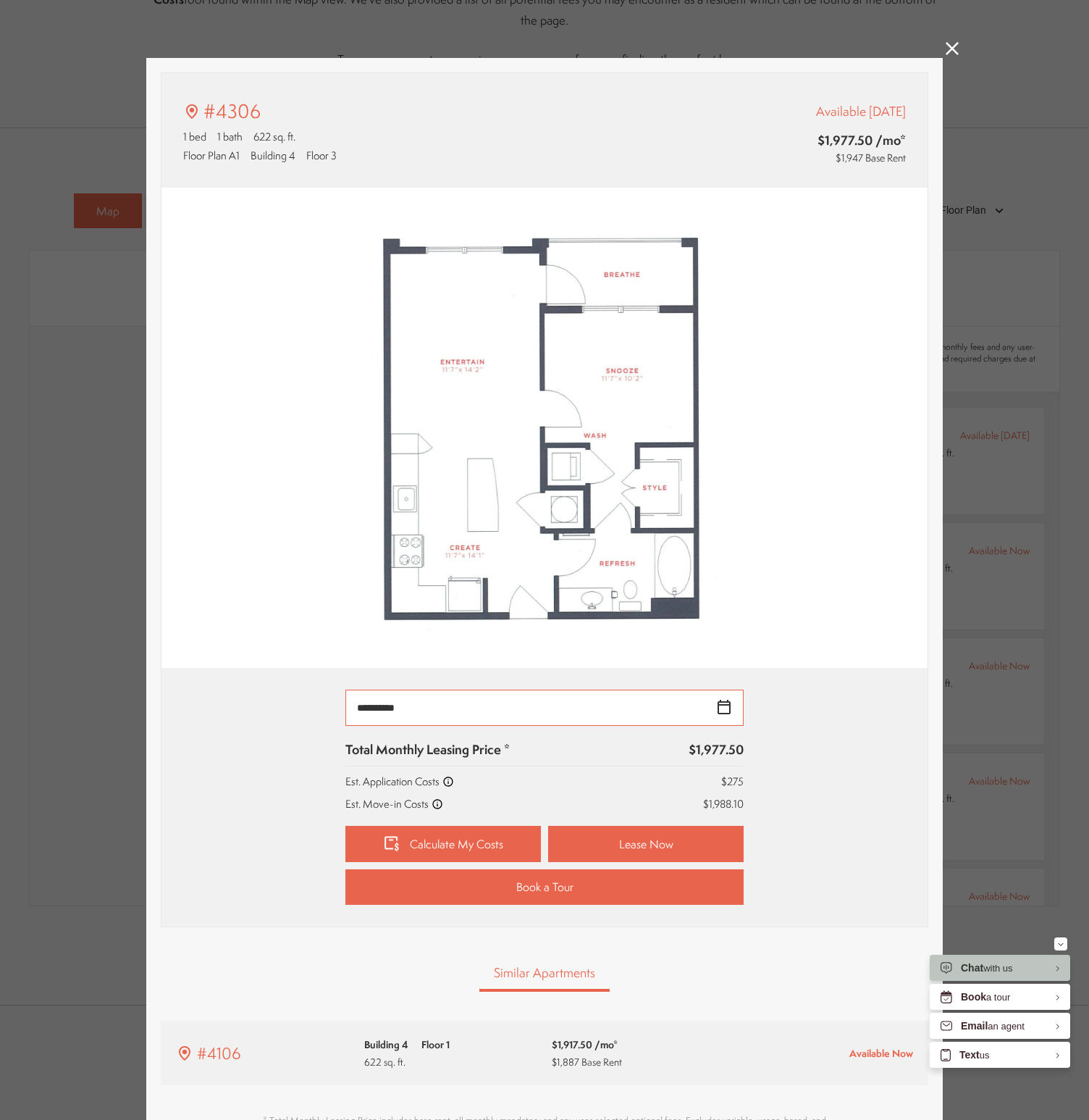
click at [616, 701] on input "**********" at bounding box center [544, 708] width 398 height 36
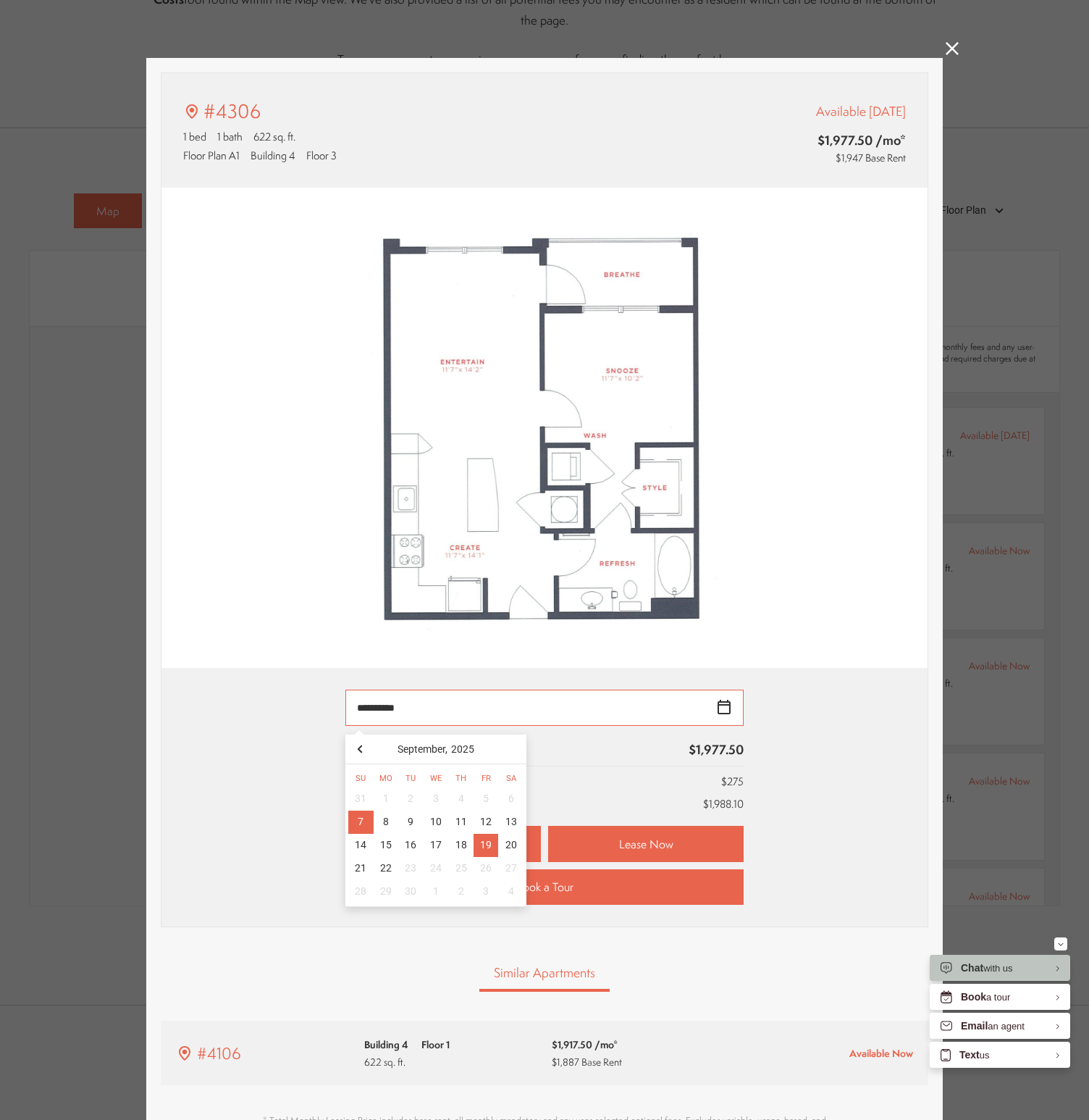
click at [502, 845] on div "20" at bounding box center [511, 845] width 26 height 23
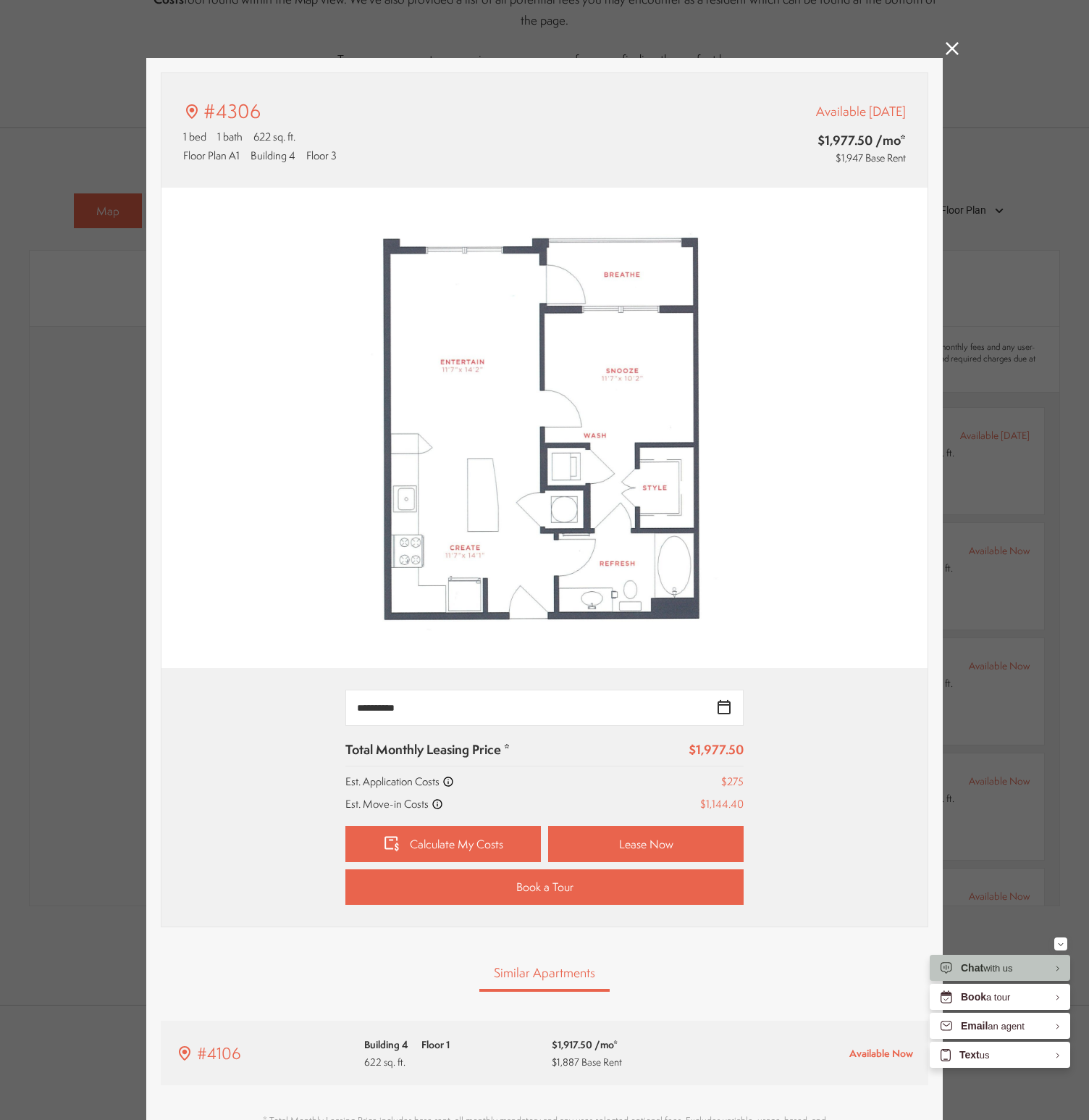
type input "**********"
click at [630, 840] on link "Lease Now" at bounding box center [645, 844] width 196 height 36
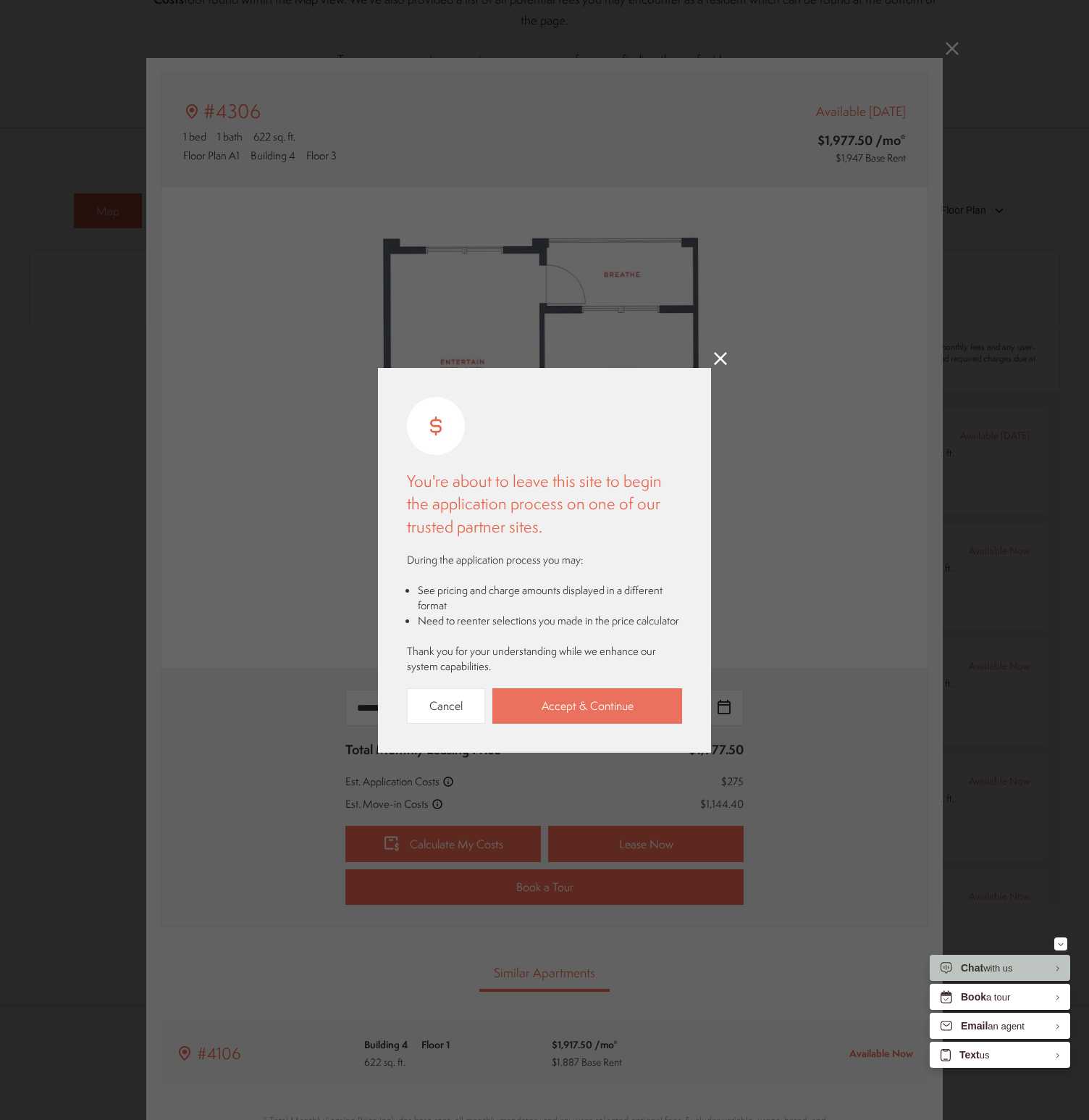
click at [585, 722] on link "Accept & Continue" at bounding box center [587, 705] width 190 height 36
click at [663, 240] on div "You're about to leave this site to begin the application process on one of our …" at bounding box center [544, 560] width 1089 height 1120
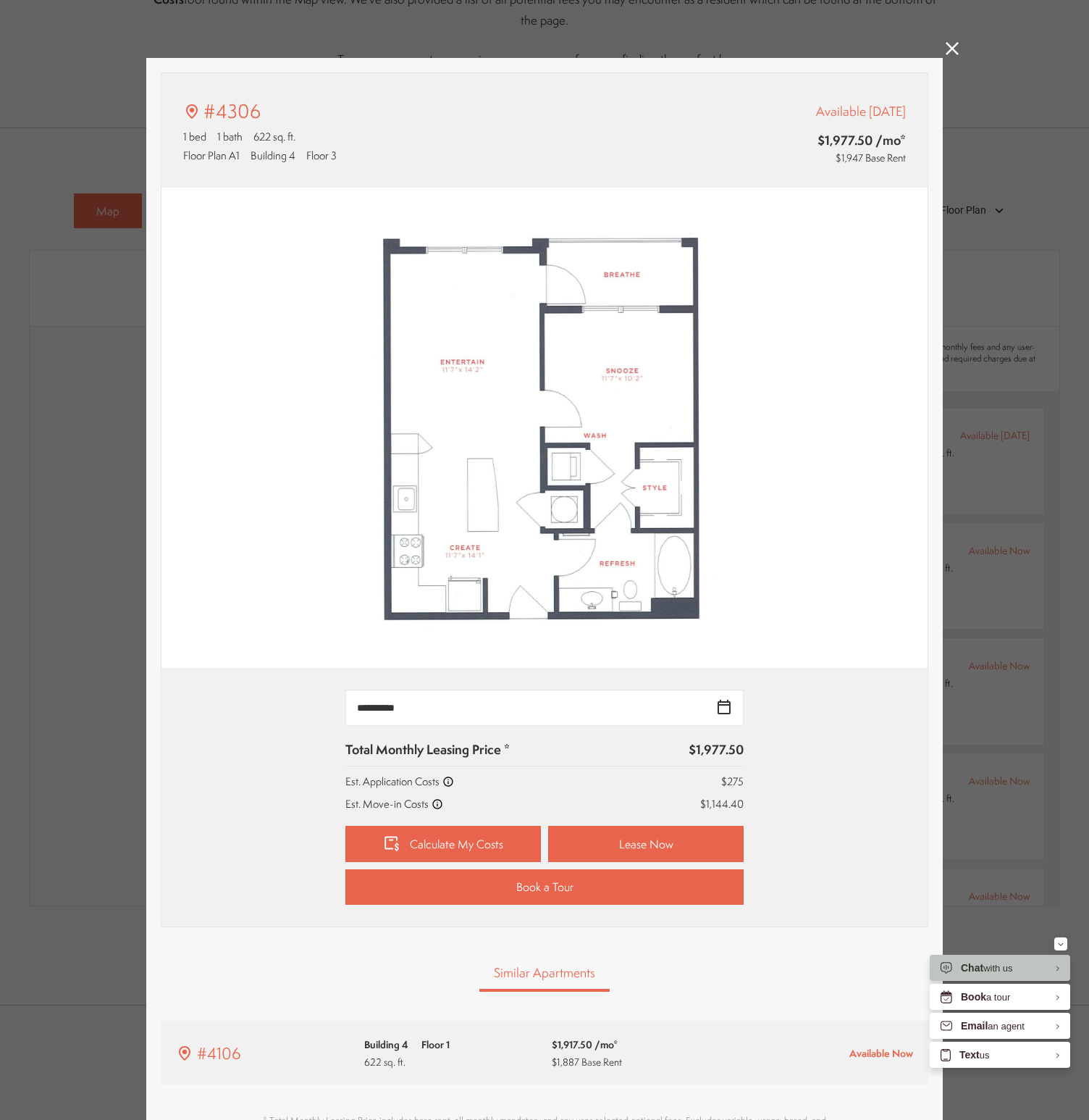
click at [991, 292] on div "#4306 1 bed 1 bath 622 sq. ft. Floor Plan A1 Building 4 Floor 3 Available Sep 0…" at bounding box center [544, 560] width 1089 height 1120
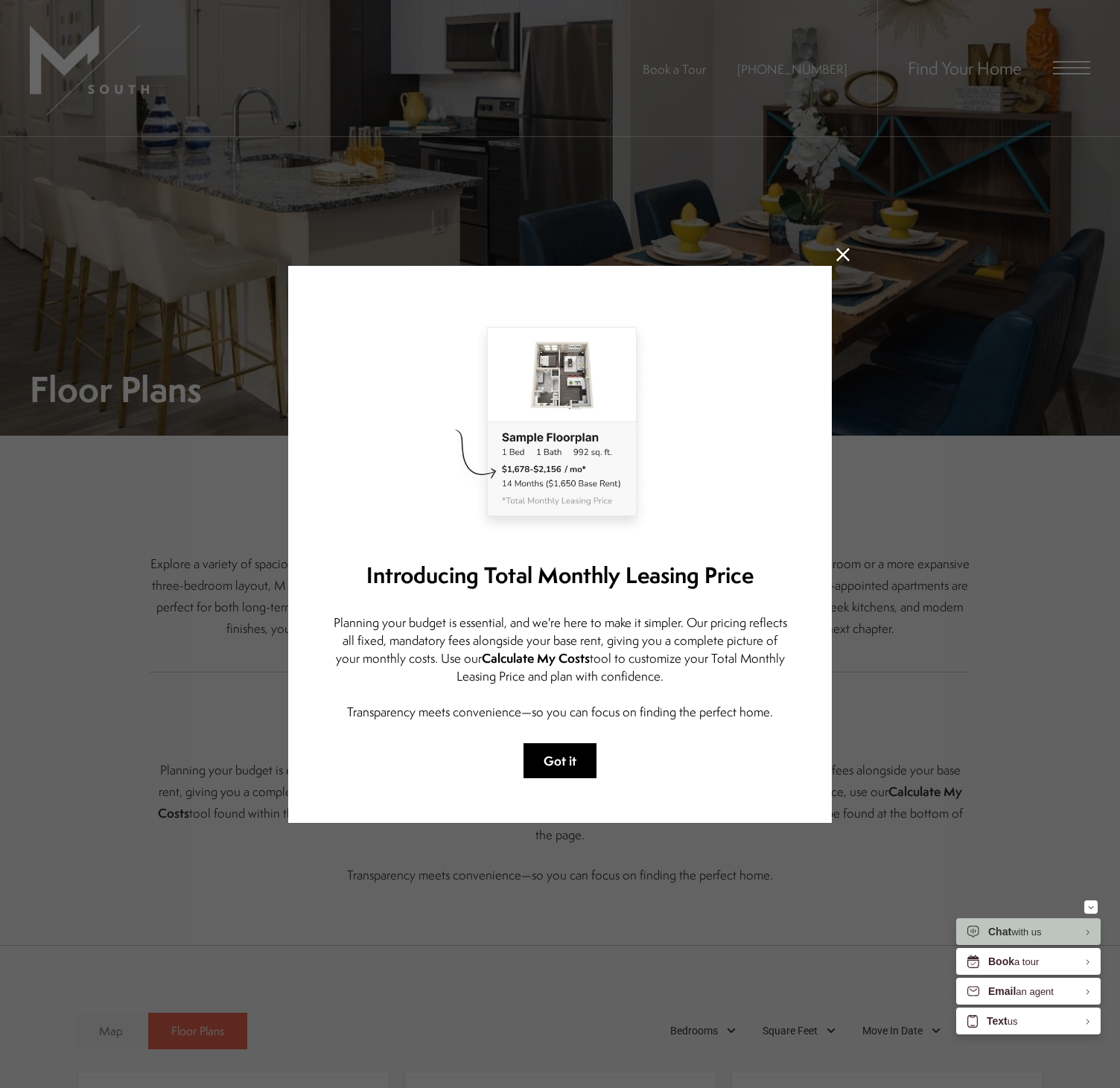
click at [572, 751] on button "Got it" at bounding box center [560, 760] width 73 height 35
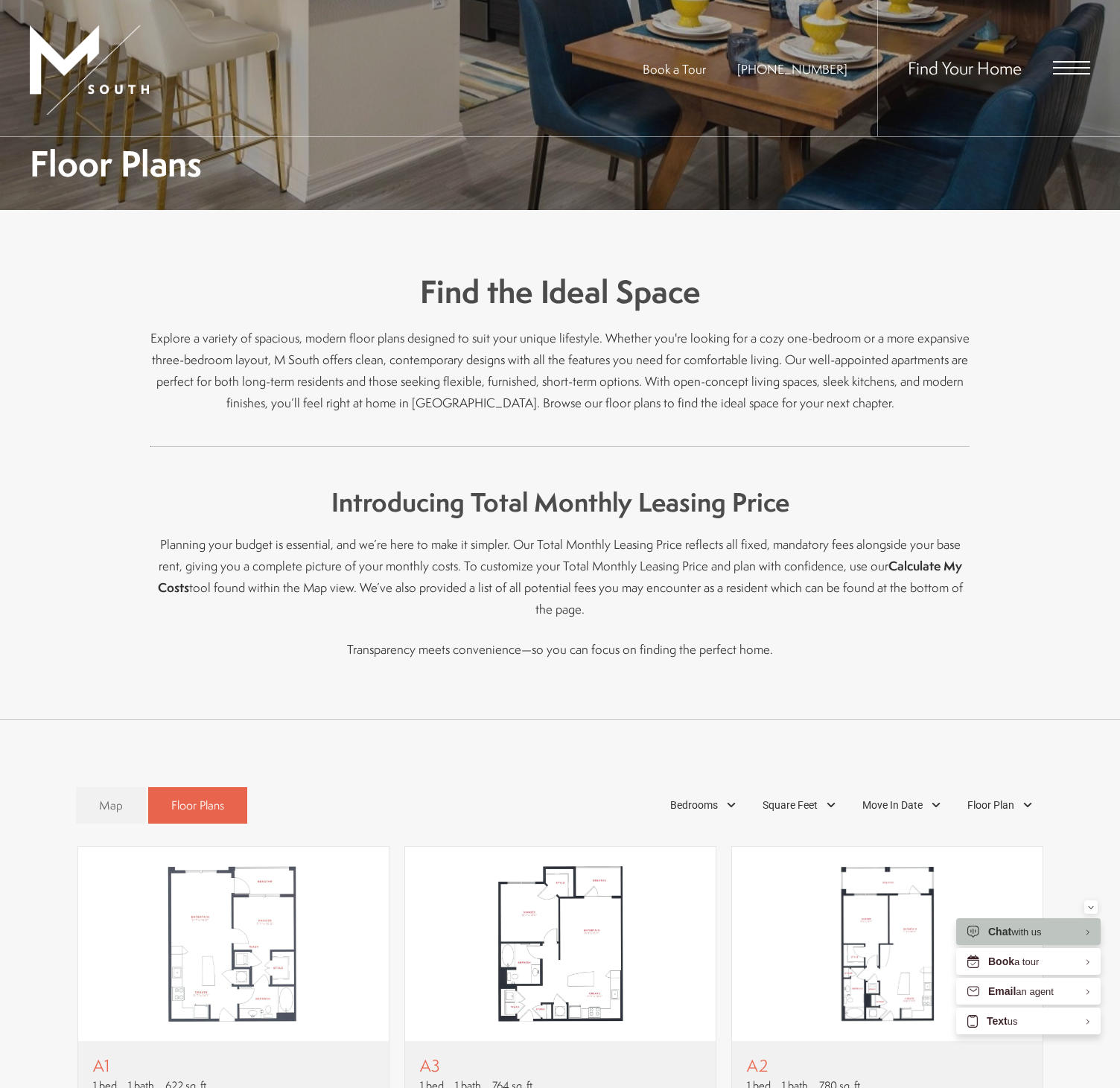
scroll to position [299, 0]
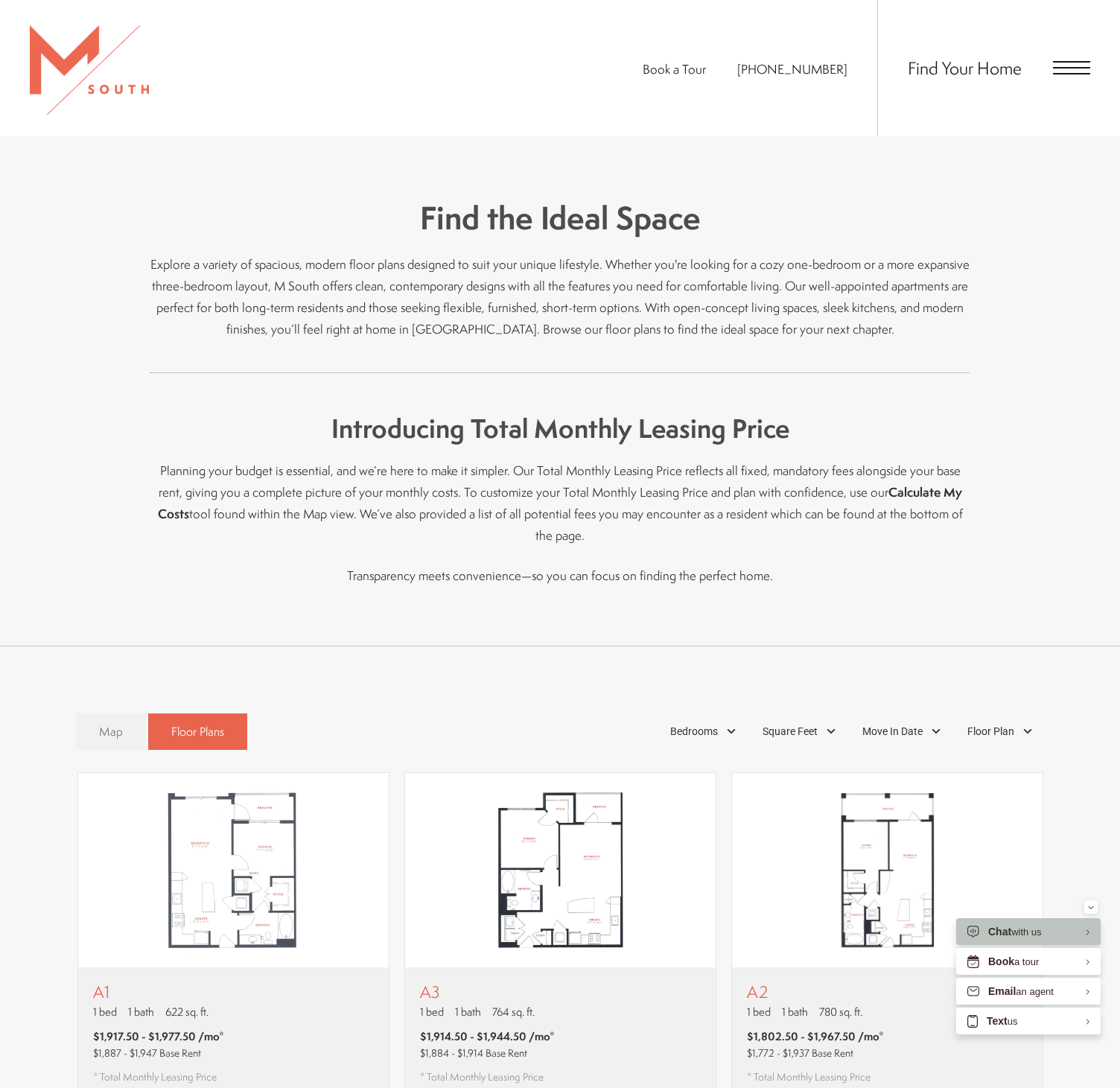
click at [93, 713] on link "Map" at bounding box center [110, 731] width 70 height 37
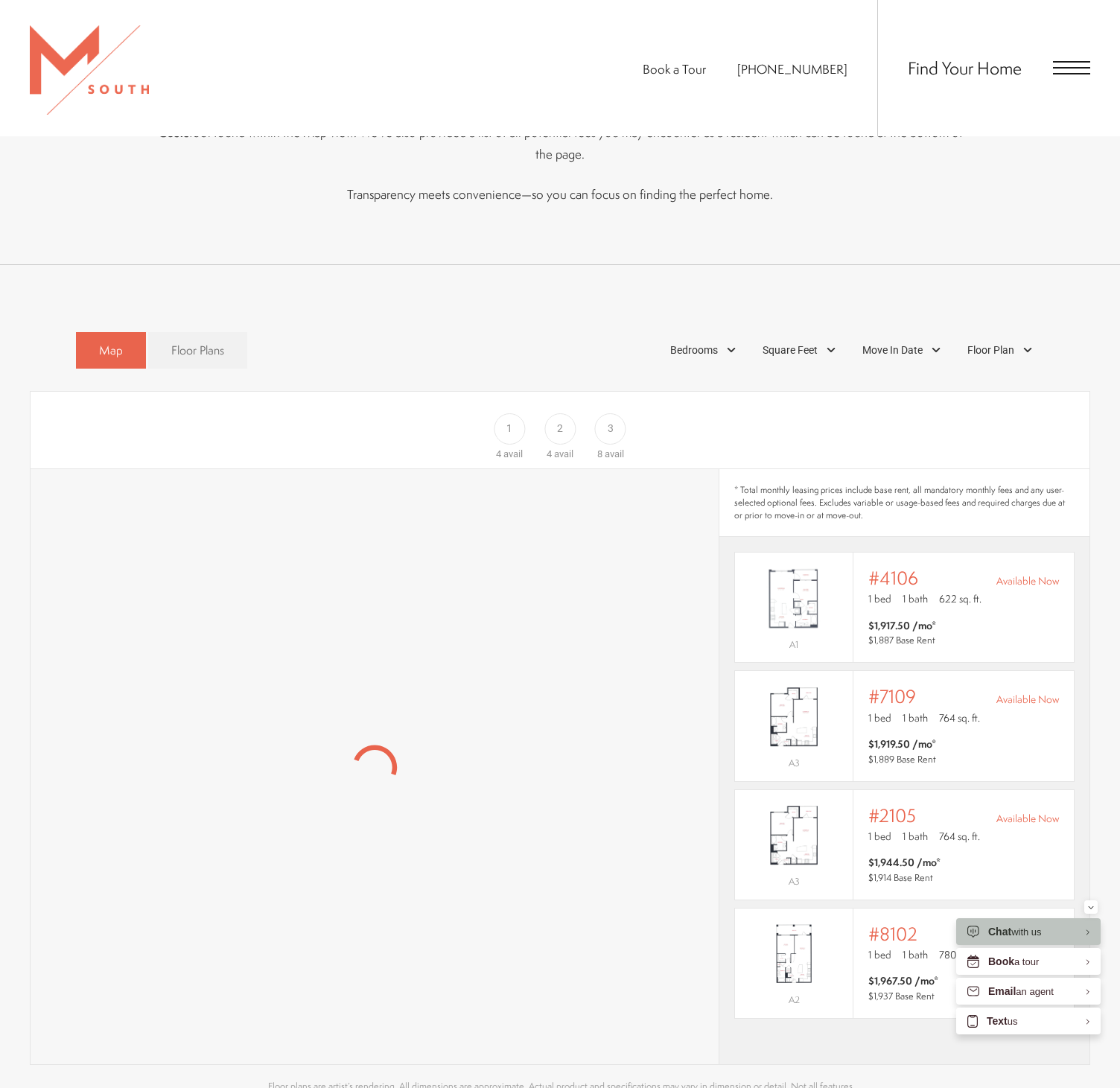
scroll to position [808, 0]
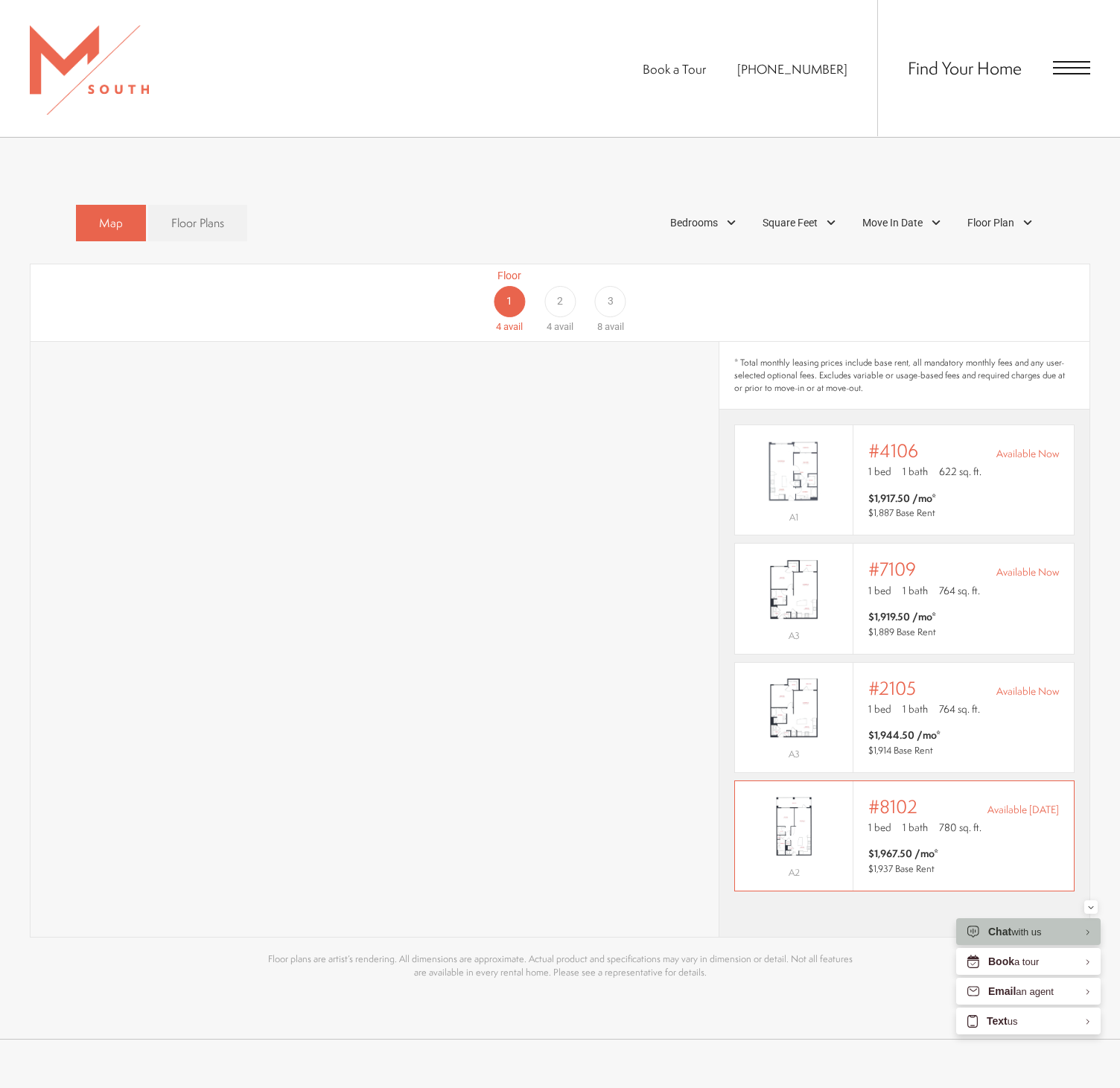
click at [931, 863] on span "$1,937 Base Rent" at bounding box center [902, 869] width 66 height 13
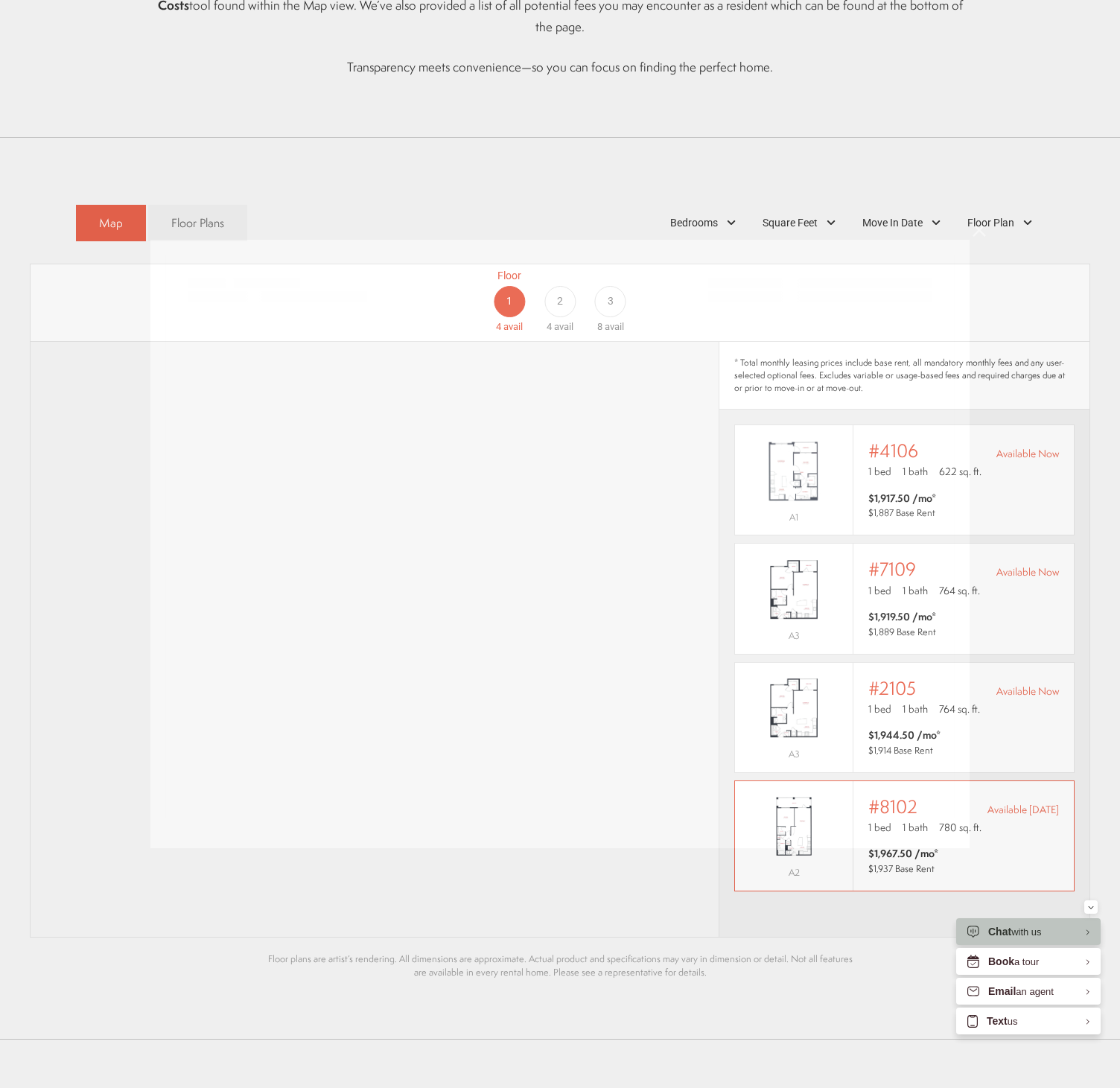
scroll to position [0, 0]
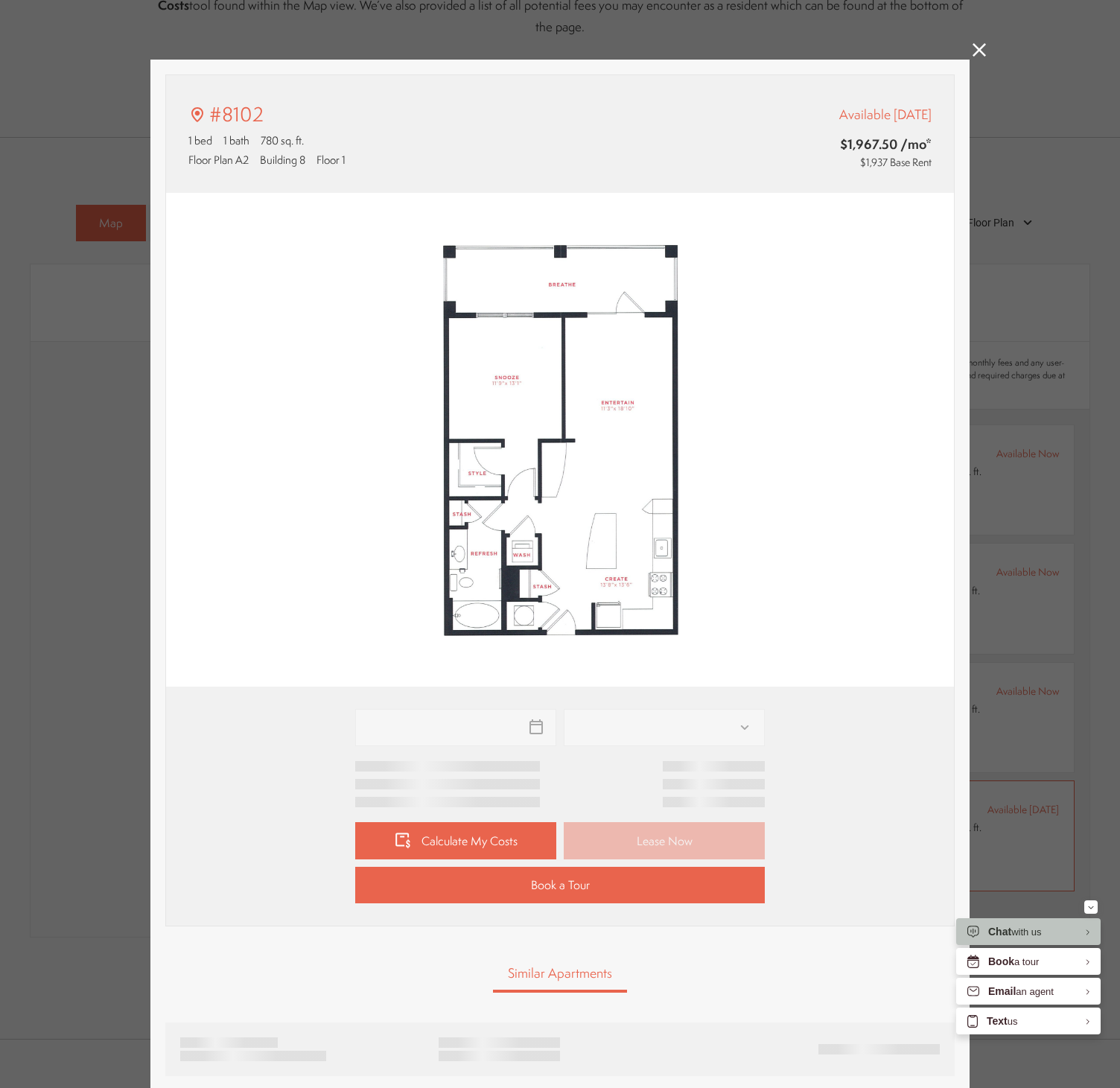
type input "**********"
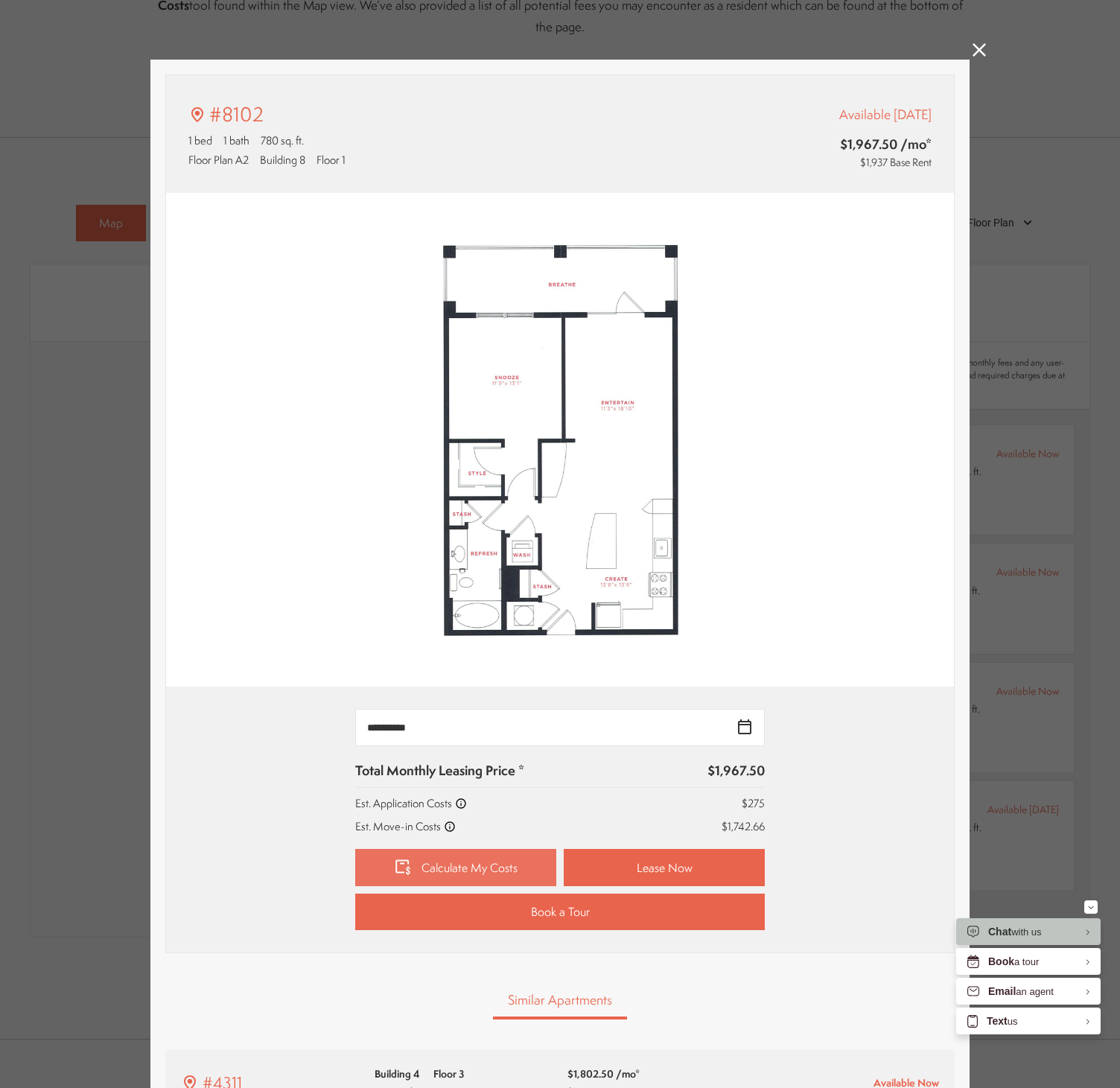
click at [427, 863] on link "Calculate My Costs" at bounding box center [455, 868] width 201 height 37
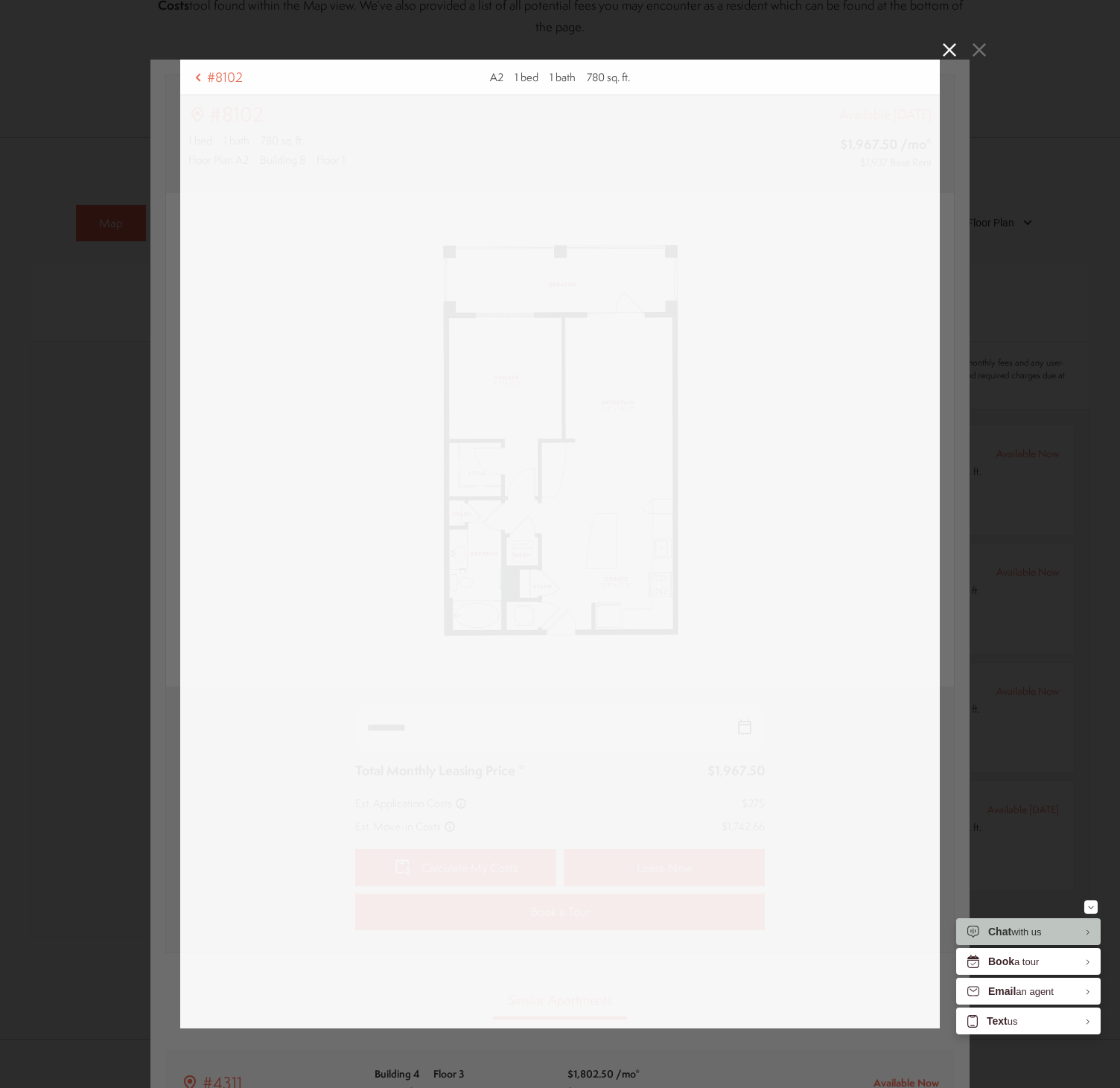
click at [141, 279] on div "#8102 A2 1 bed 1 bath 780 sq. ft." at bounding box center [560, 544] width 1120 height 1088
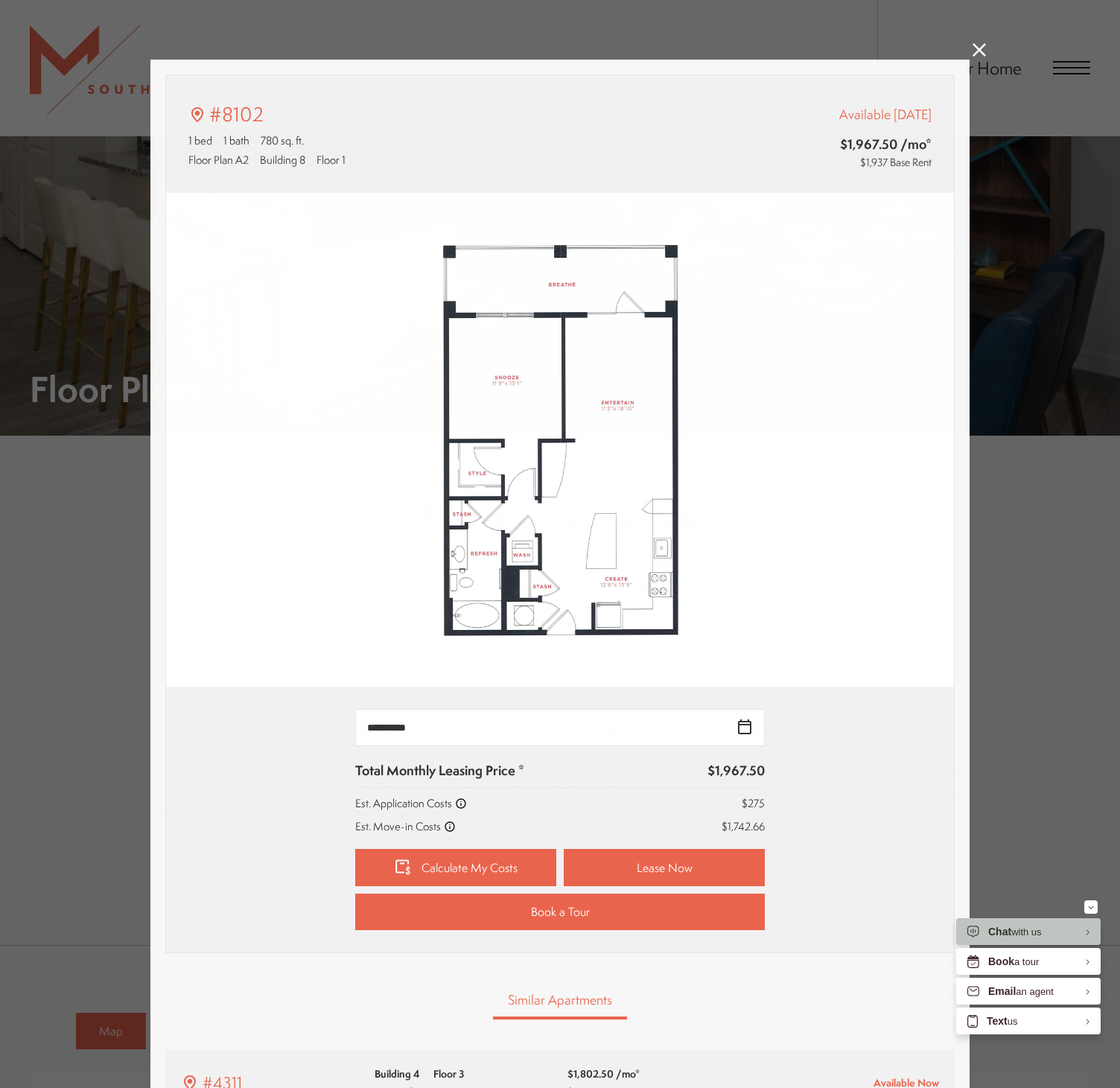
scroll to position [808, 0]
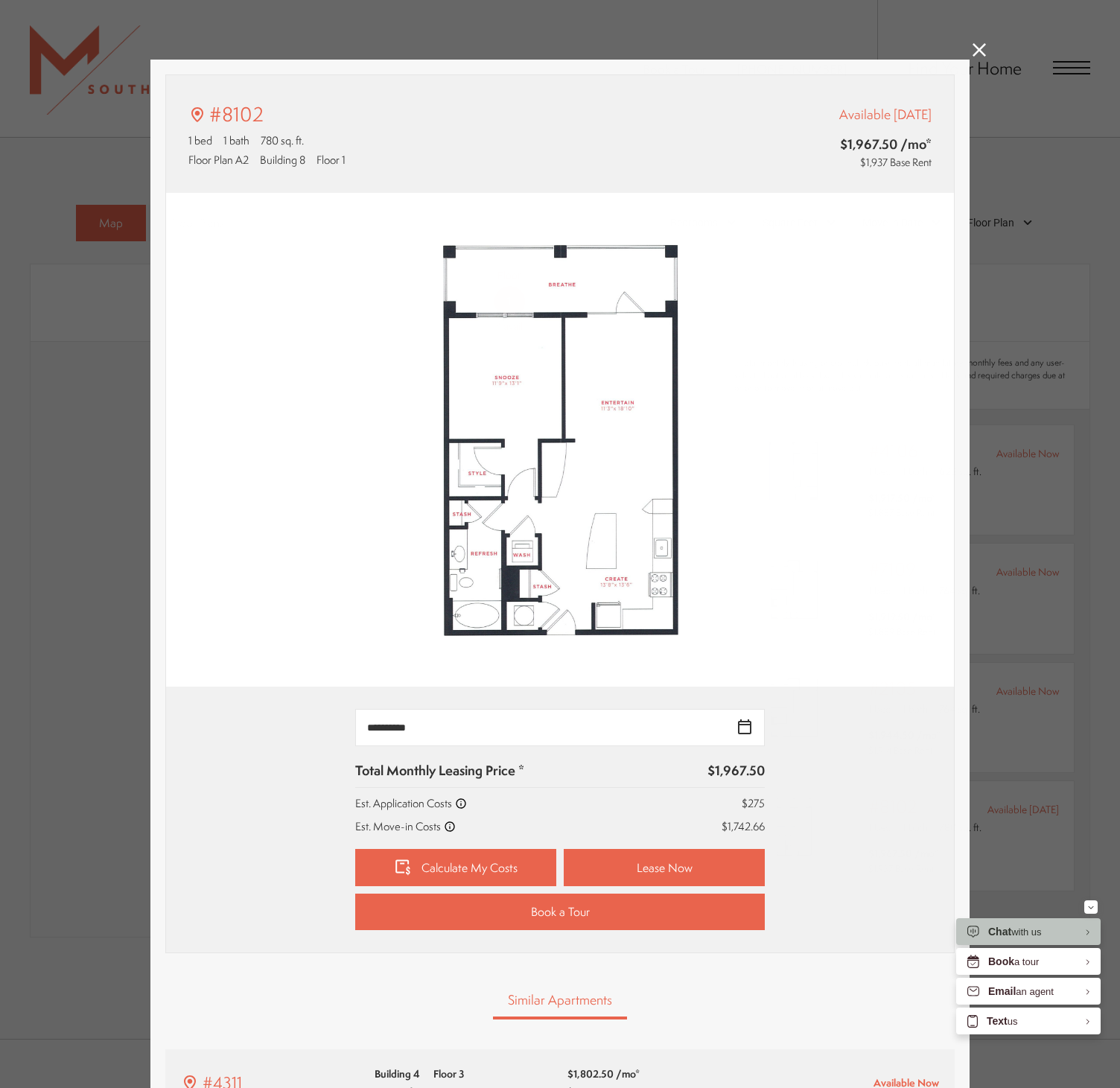
click at [127, 280] on div "#8102 1 bed 1 bath 780 sq. ft. Floor Plan A2 Building 8 Floor 1 Available Oct 1…" at bounding box center [560, 544] width 1120 height 1088
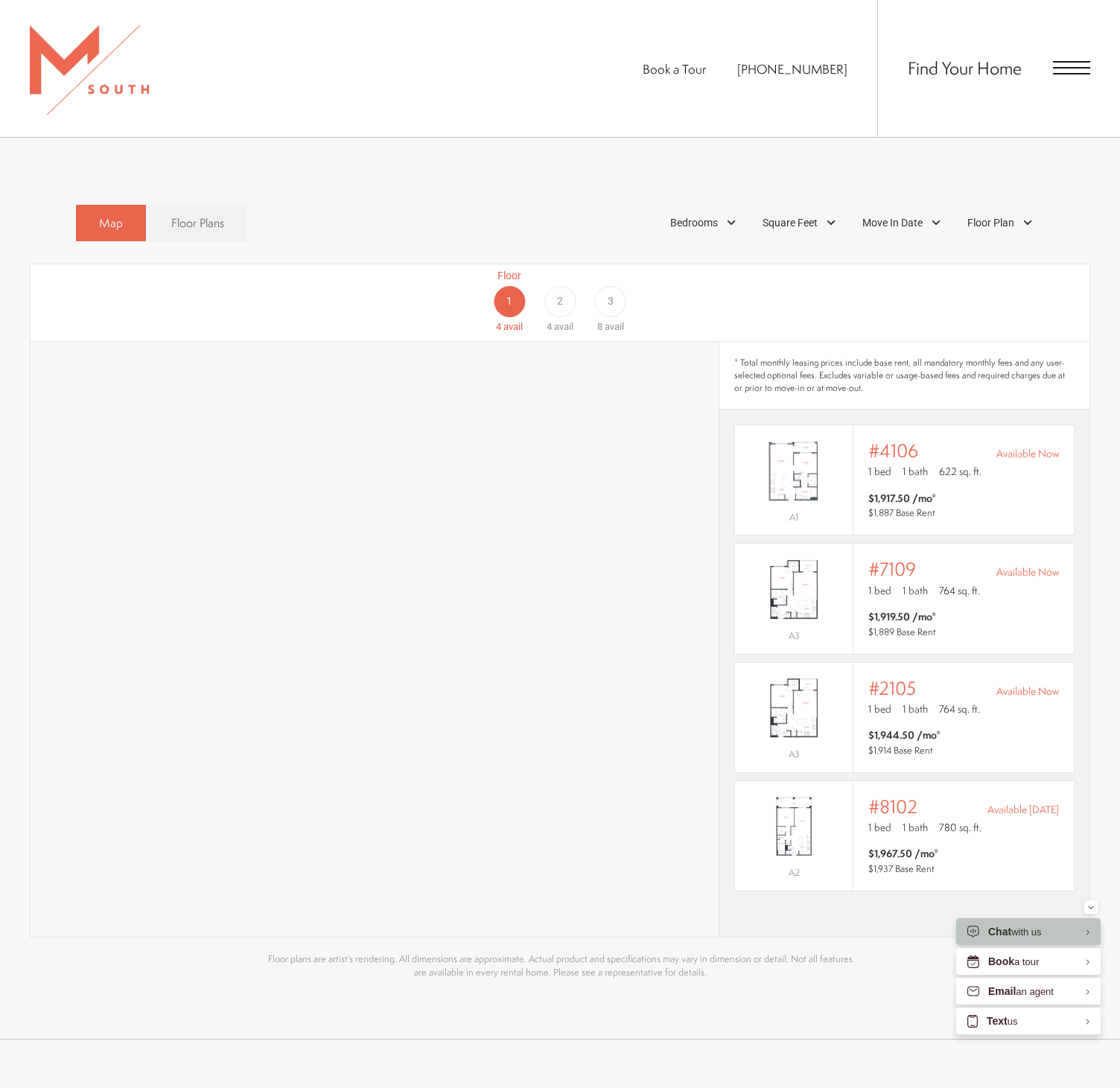
click at [563, 286] on div "2" at bounding box center [559, 301] width 31 height 31
click at [887, 440] on span "#8209" at bounding box center [895, 450] width 54 height 21
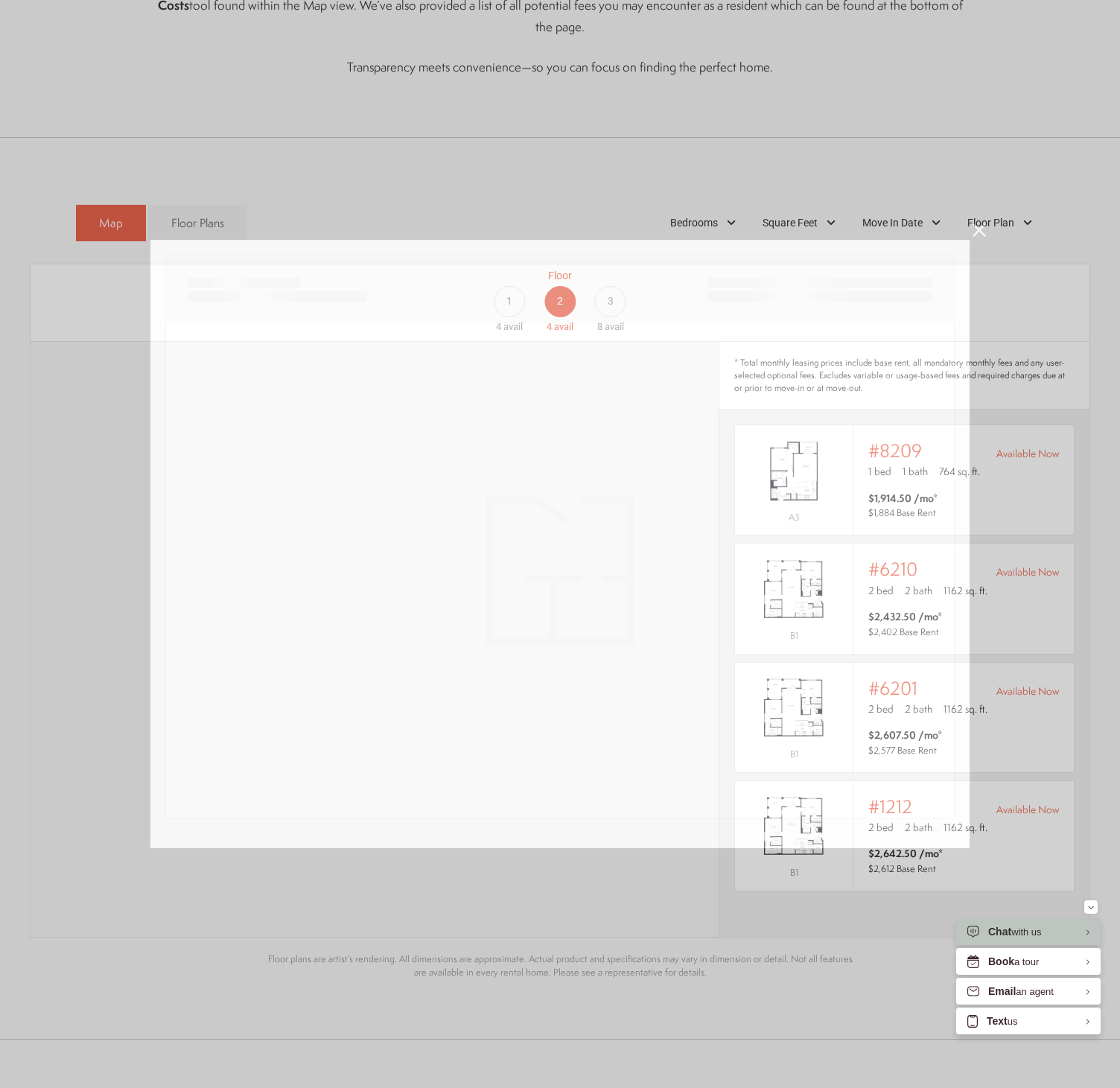
scroll to position [0, 0]
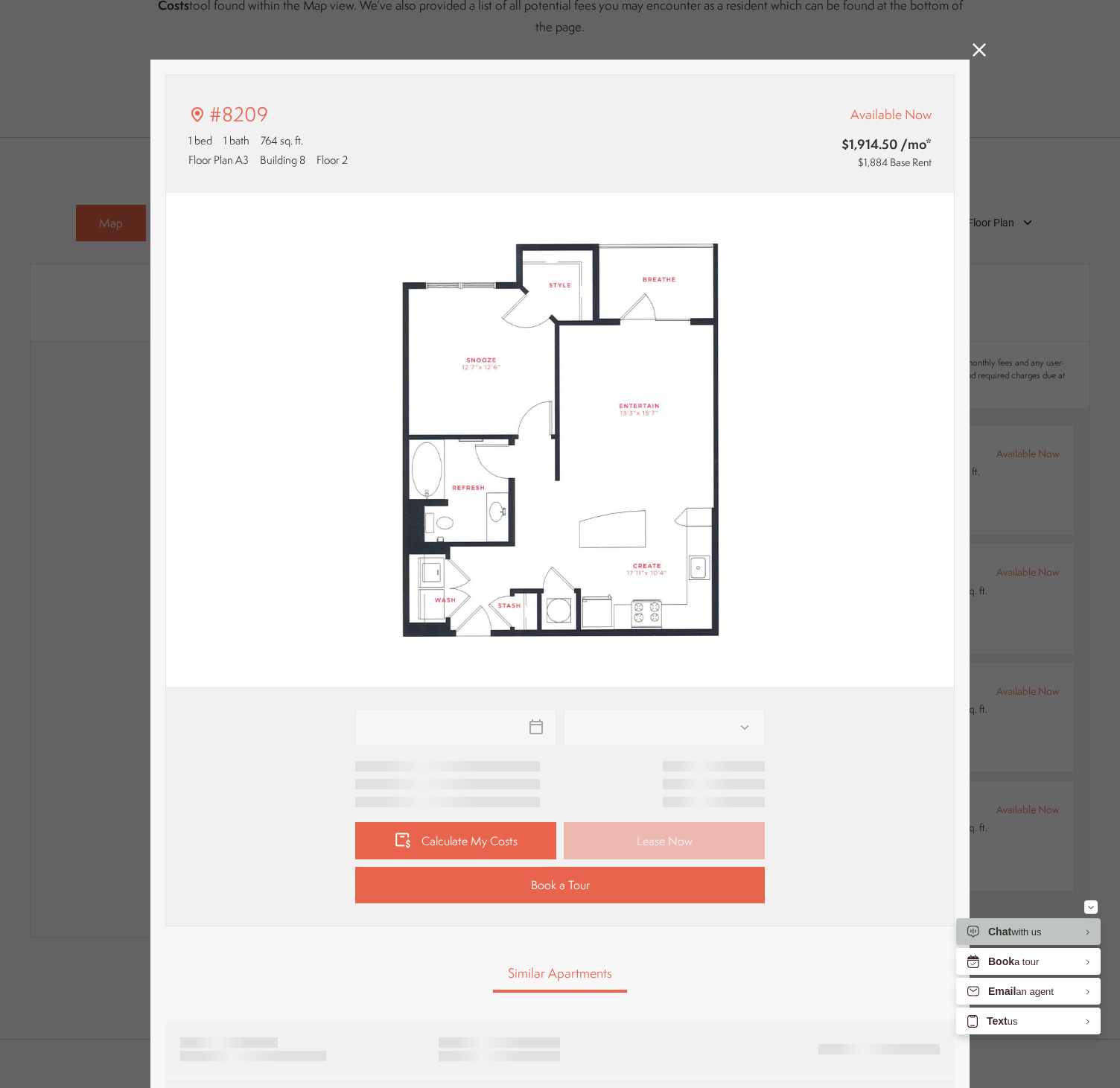
type input "**********"
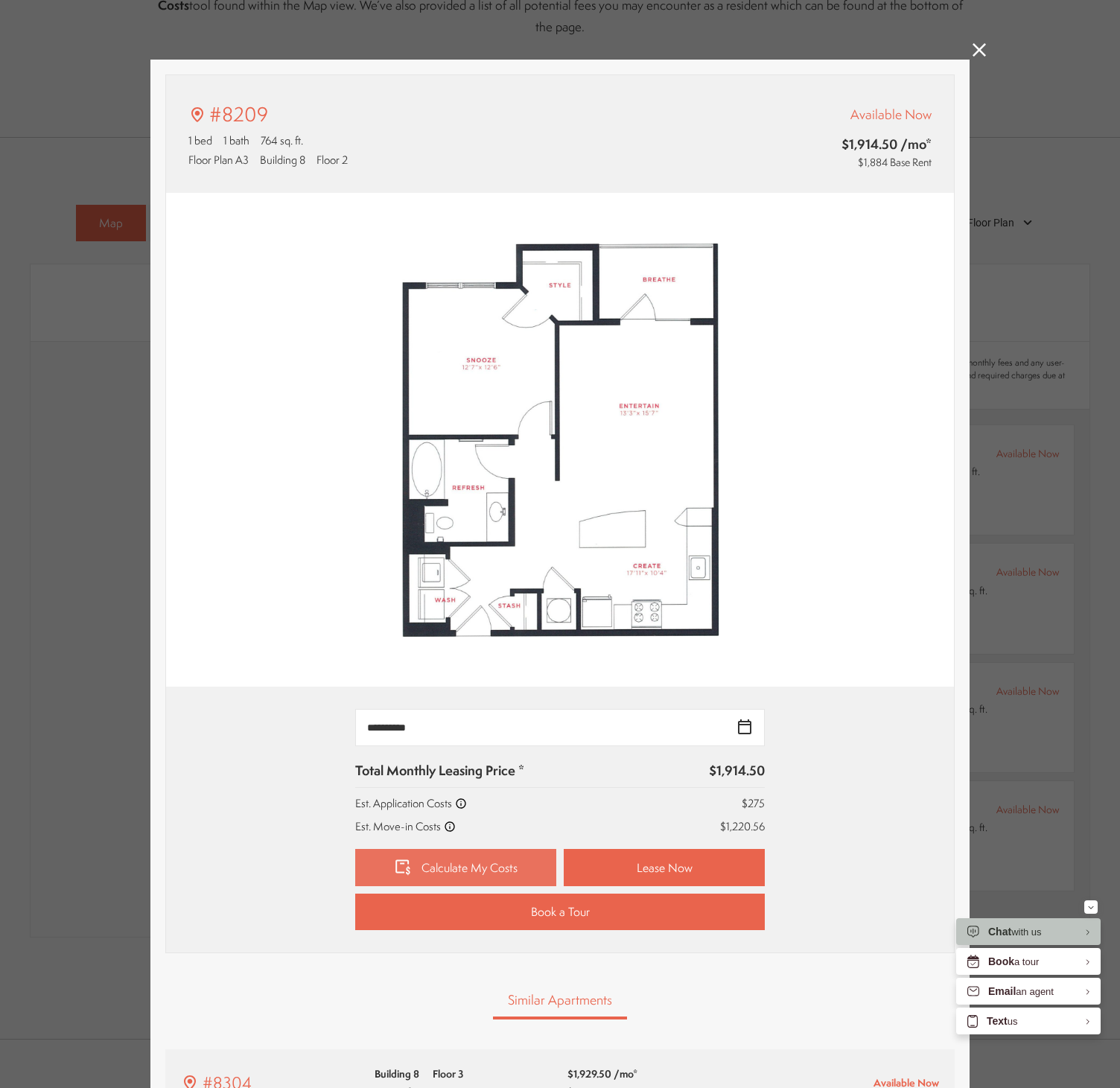
click at [410, 865] on icon at bounding box center [402, 867] width 18 height 18
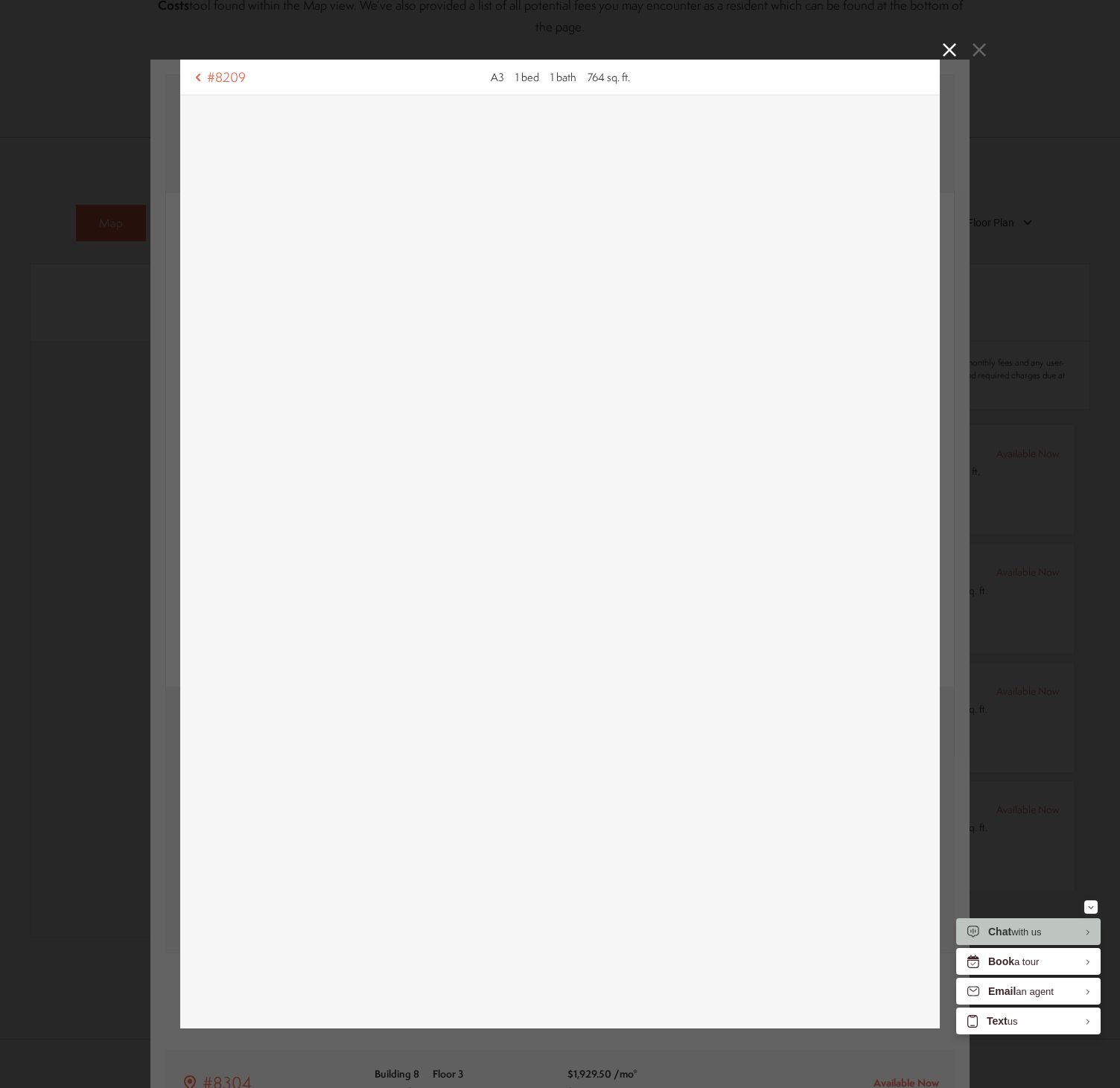
click at [82, 301] on div "#8209 A3 1 bed 1 bath 764 sq. ft." at bounding box center [560, 544] width 1120 height 1088
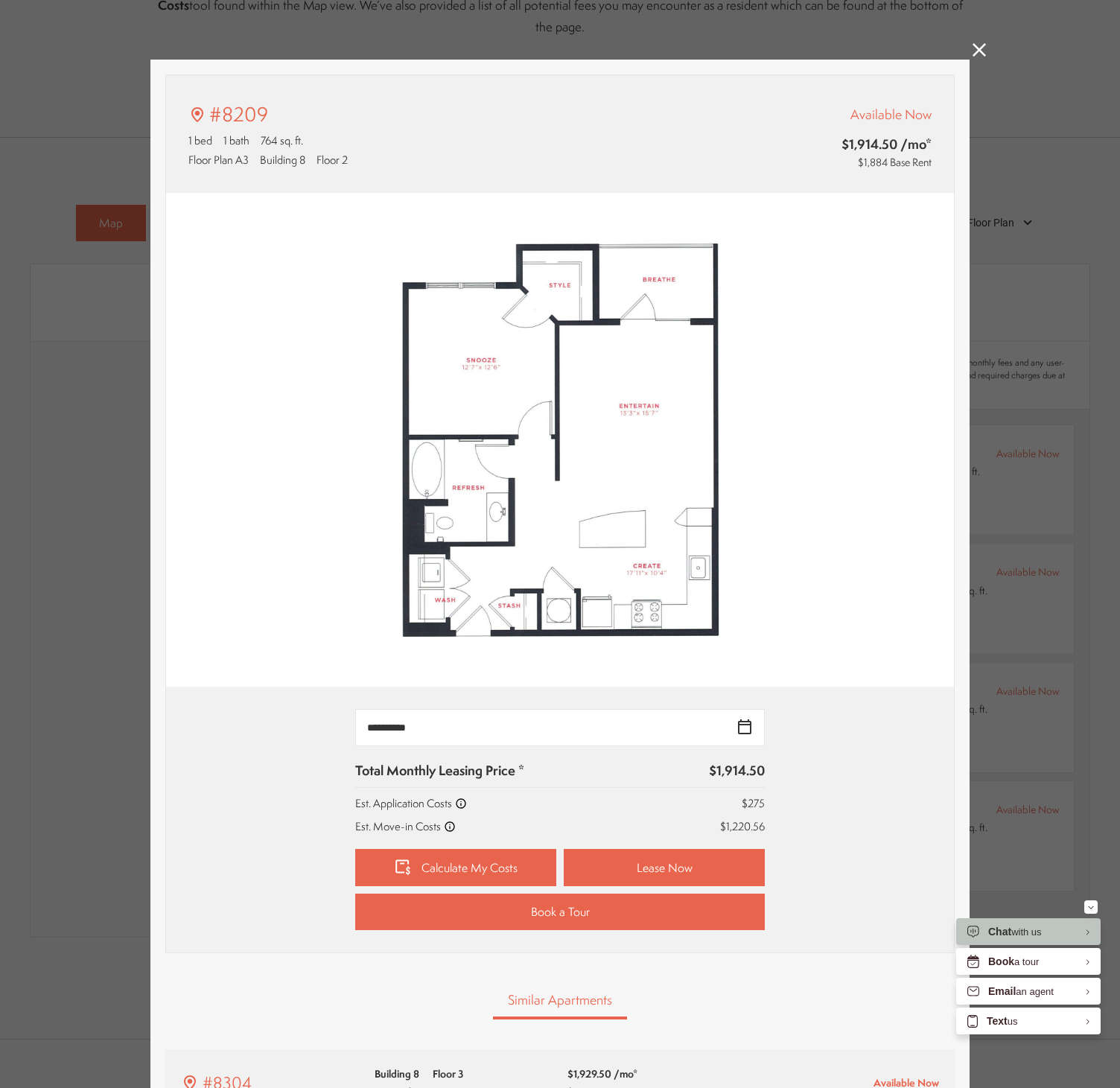
click at [88, 295] on div "#8209 1 bed 1 bath 764 sq. ft. Floor Plan A3 Building 8 Floor 2 Available Now $…" at bounding box center [560, 544] width 1120 height 1088
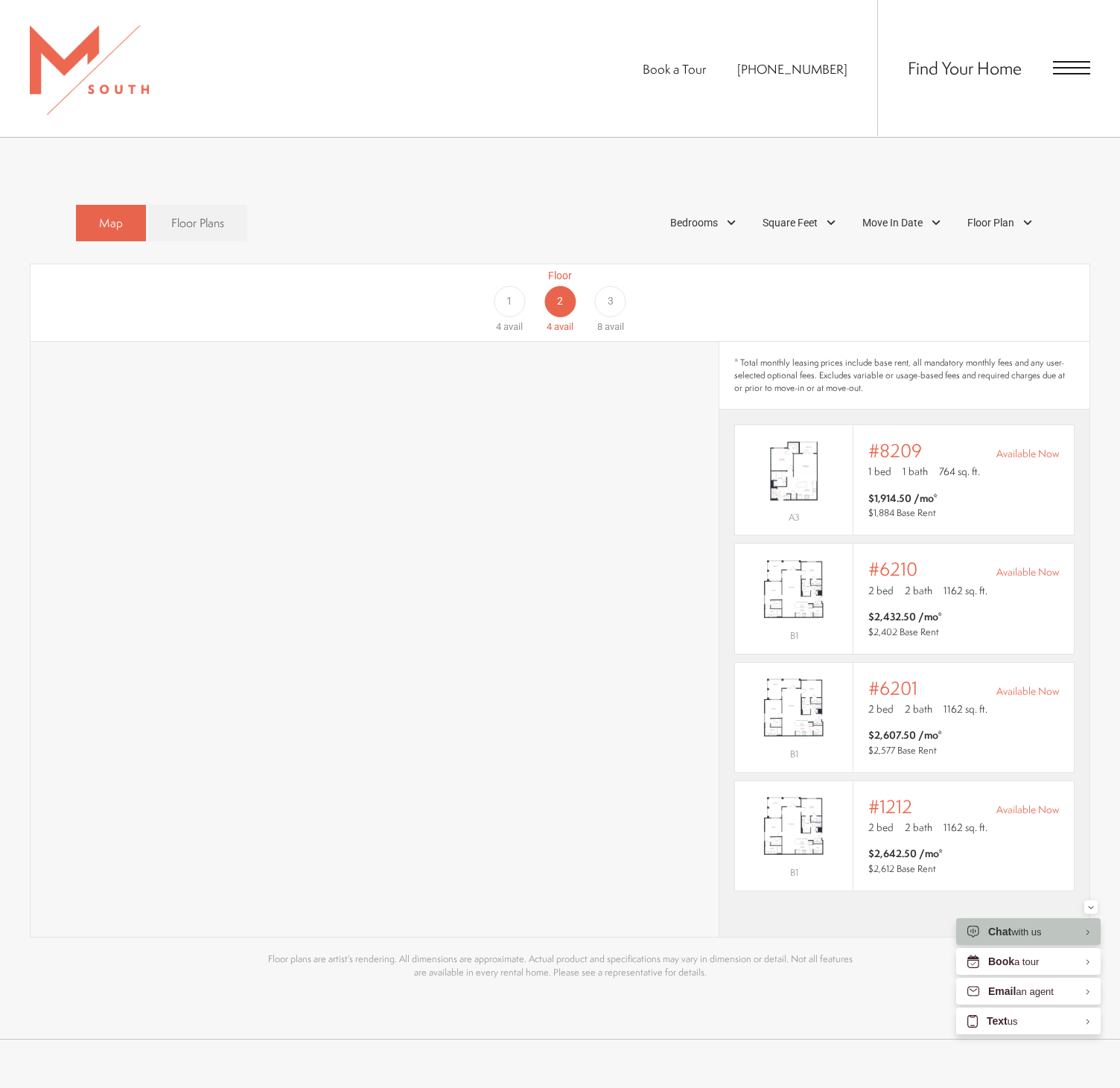
click at [607, 286] on div "3" at bounding box center [610, 301] width 31 height 31
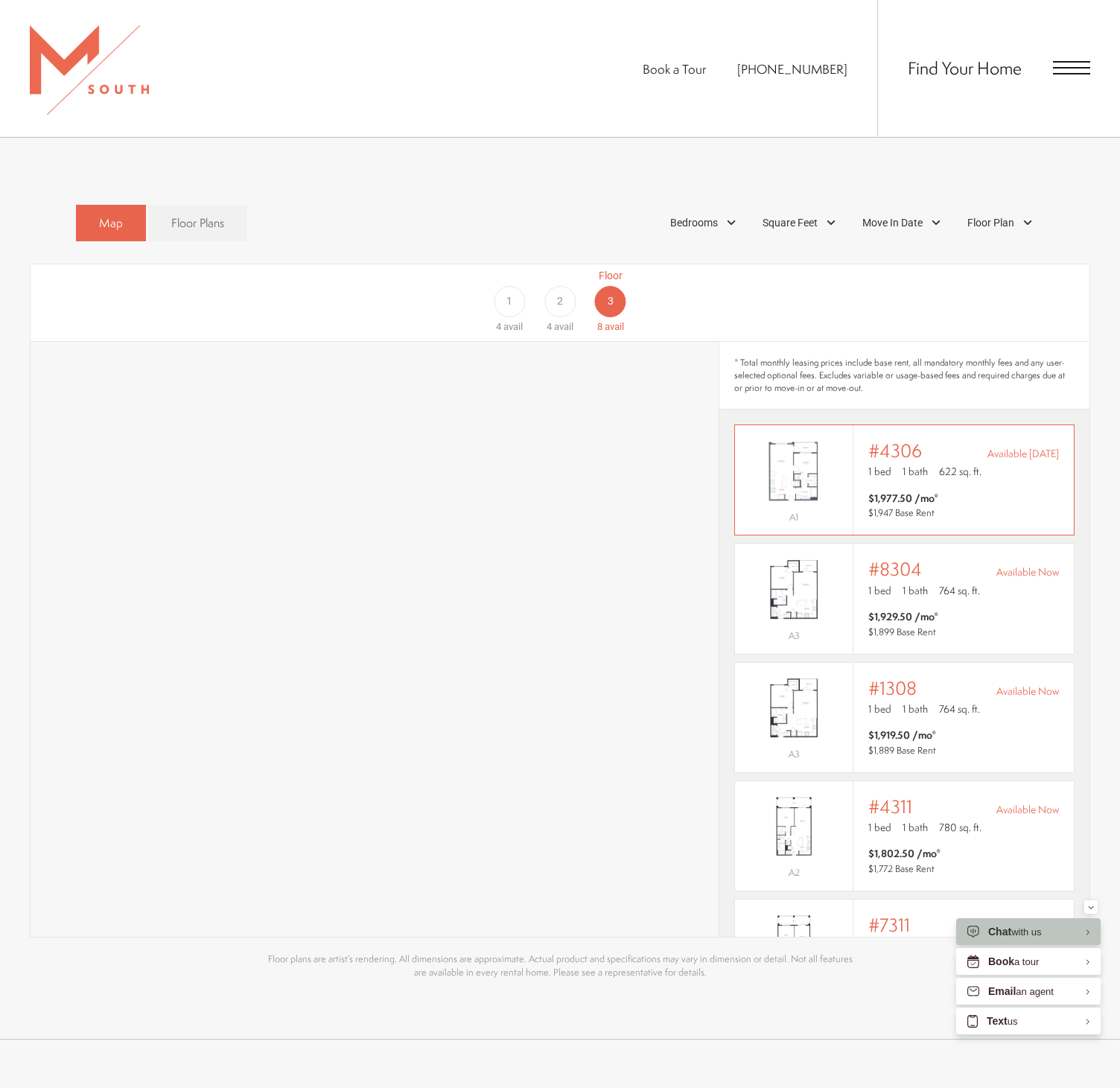
click at [824, 468] on img "View #4306" at bounding box center [794, 471] width 117 height 74
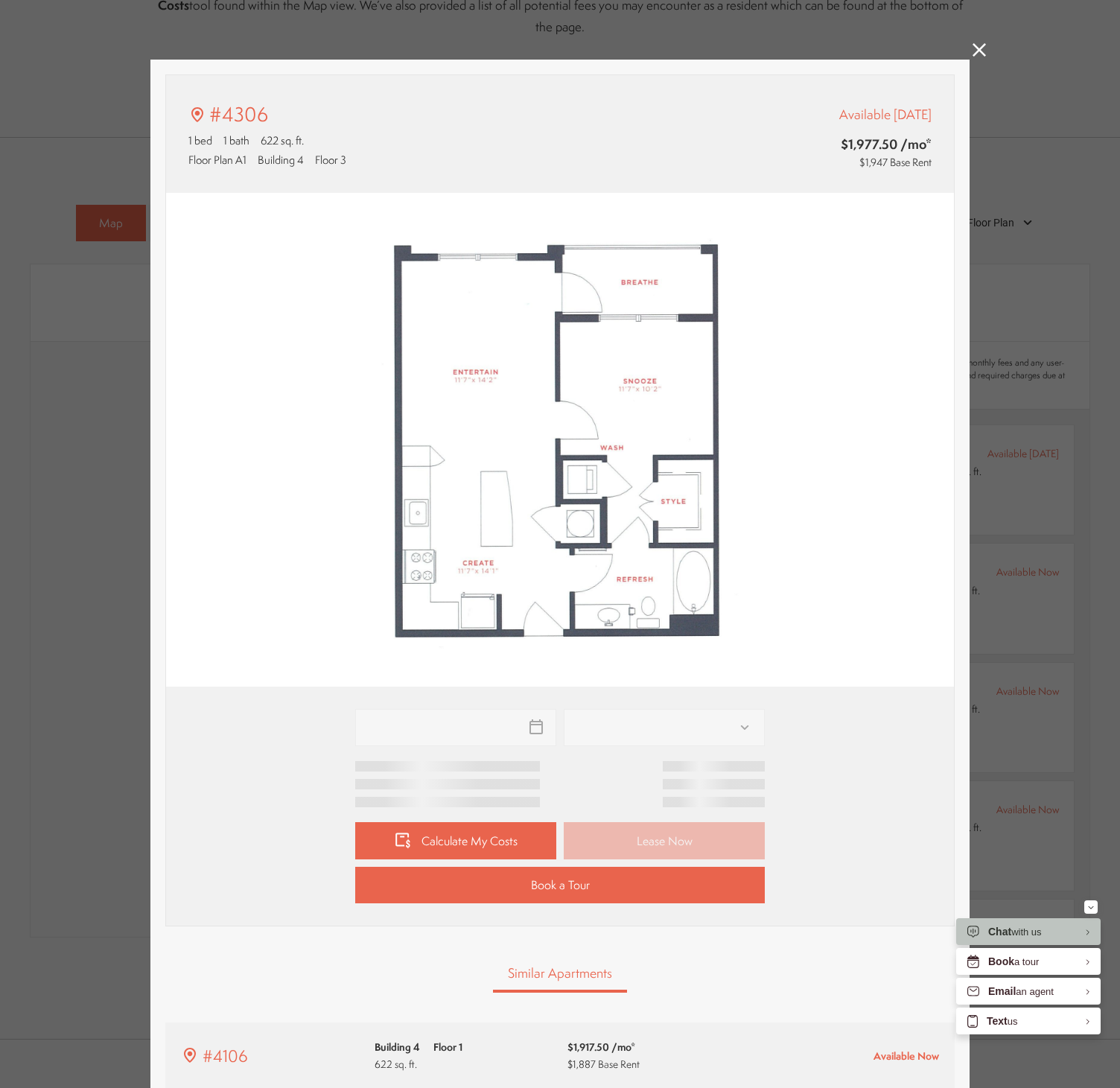
type input "**********"
drag, startPoint x: 291, startPoint y: 743, endPoint x: 297, endPoint y: 759, distance: 17.1
click at [260, 745] on div "**********" at bounding box center [560, 806] width 743 height 195
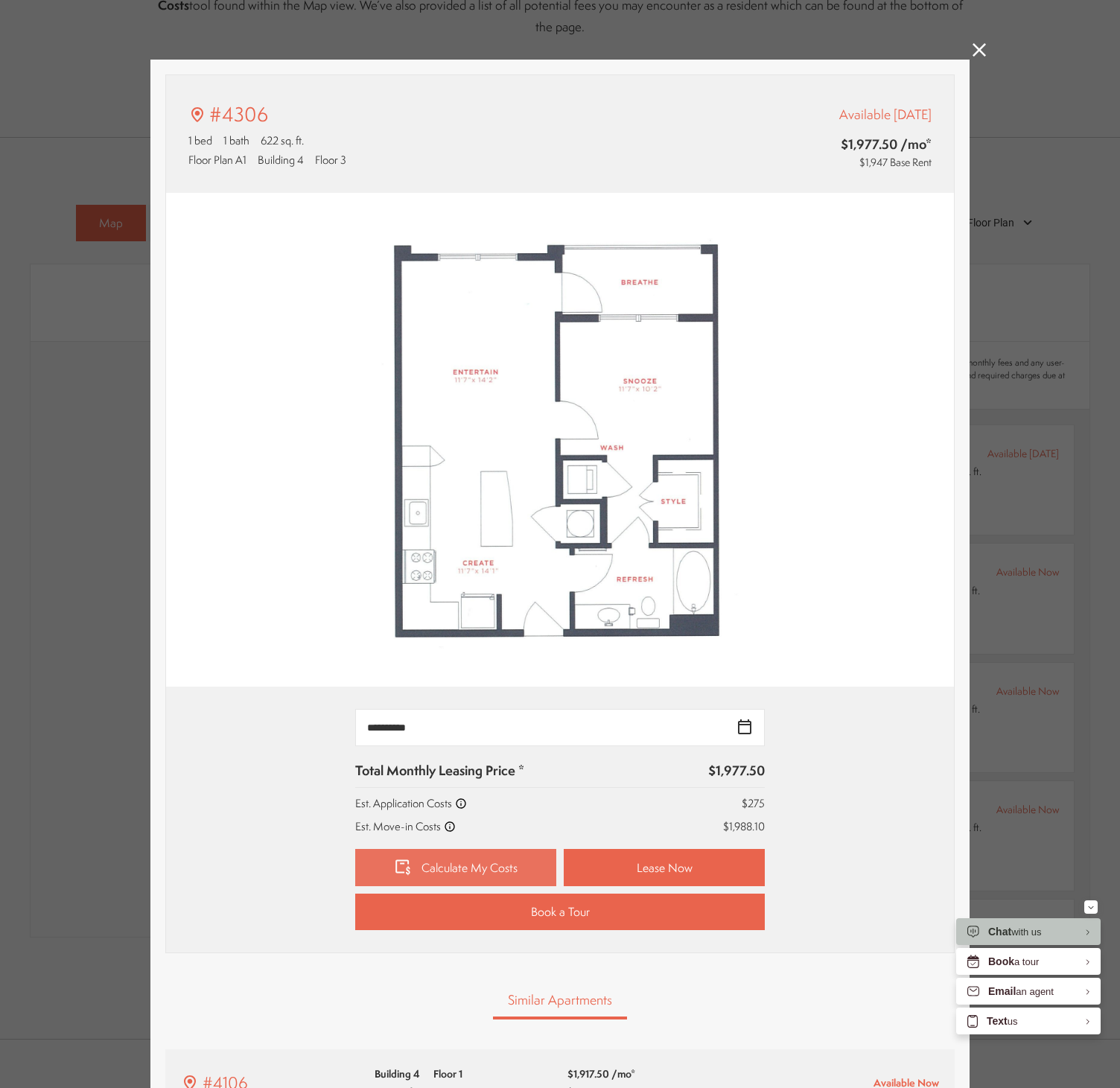
click at [438, 870] on link "Calculate My Costs" at bounding box center [455, 868] width 201 height 37
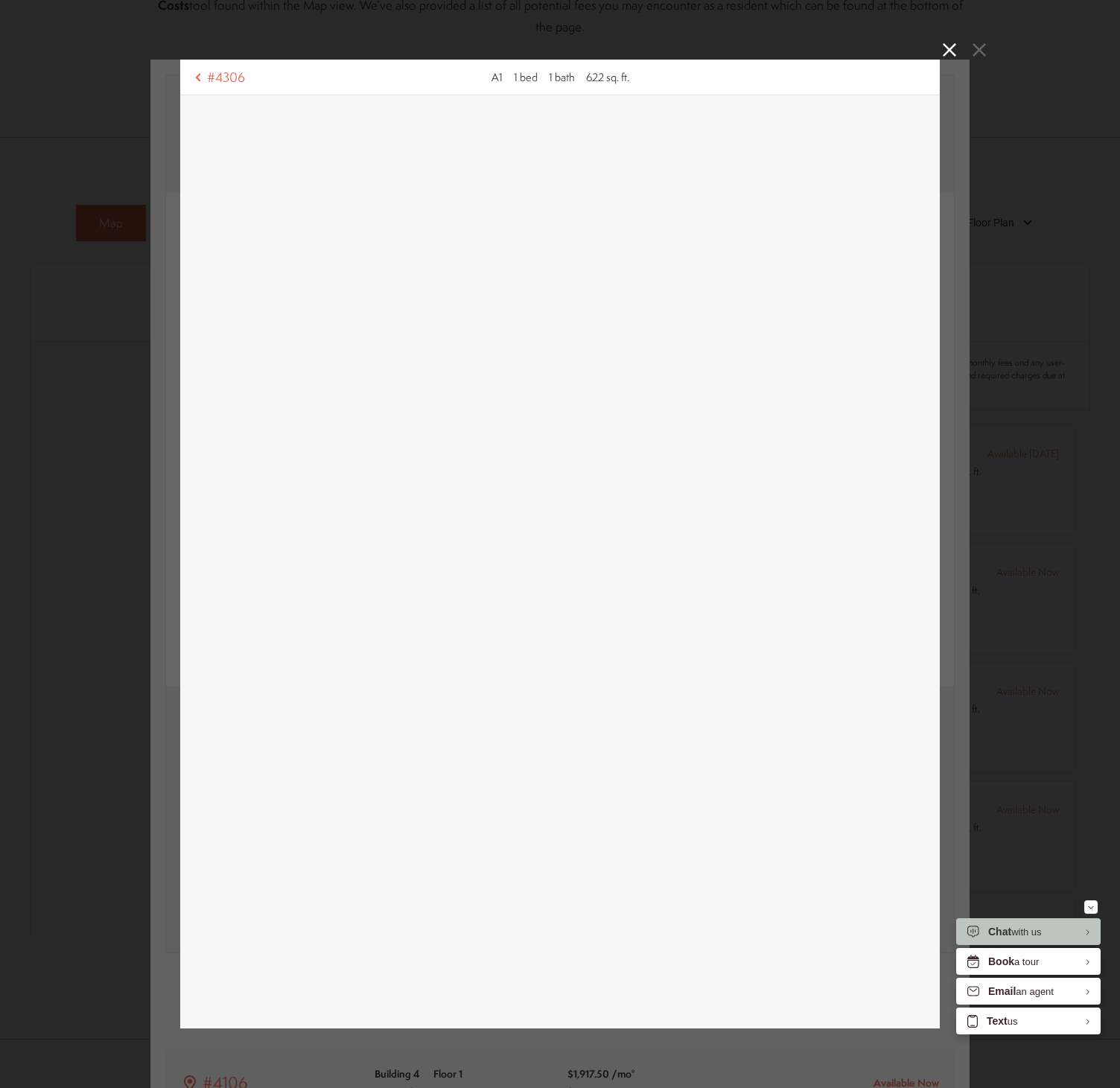
click at [122, 380] on div "#4306 A1 1 bed 1 bath 622 sq. ft." at bounding box center [560, 544] width 1120 height 1088
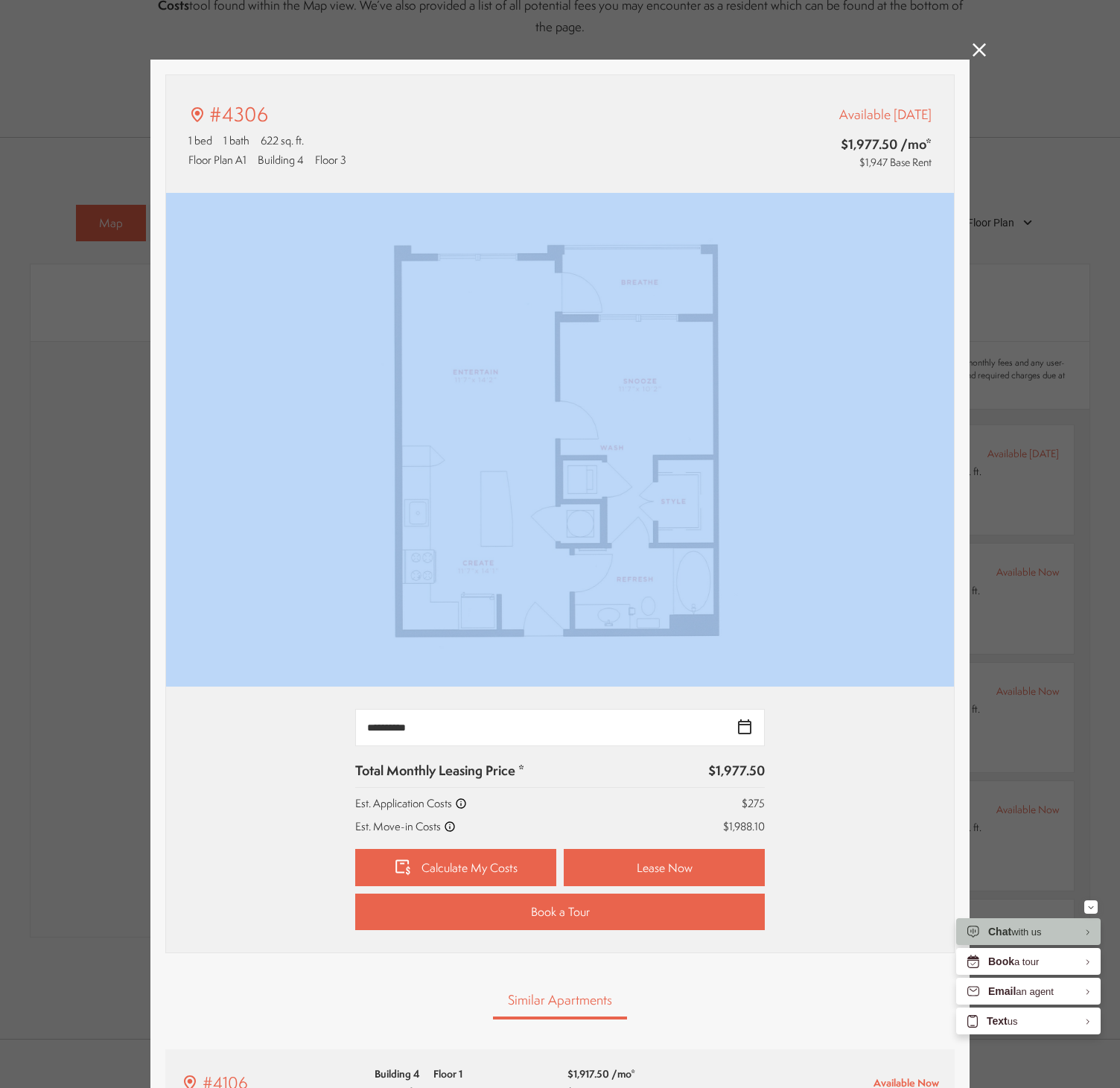
click at [122, 380] on div "#4306 1 bed 1 bath 622 sq. ft. Floor Plan A1 Building 4 Floor 3 Available Sep 0…" at bounding box center [560, 544] width 1120 height 1088
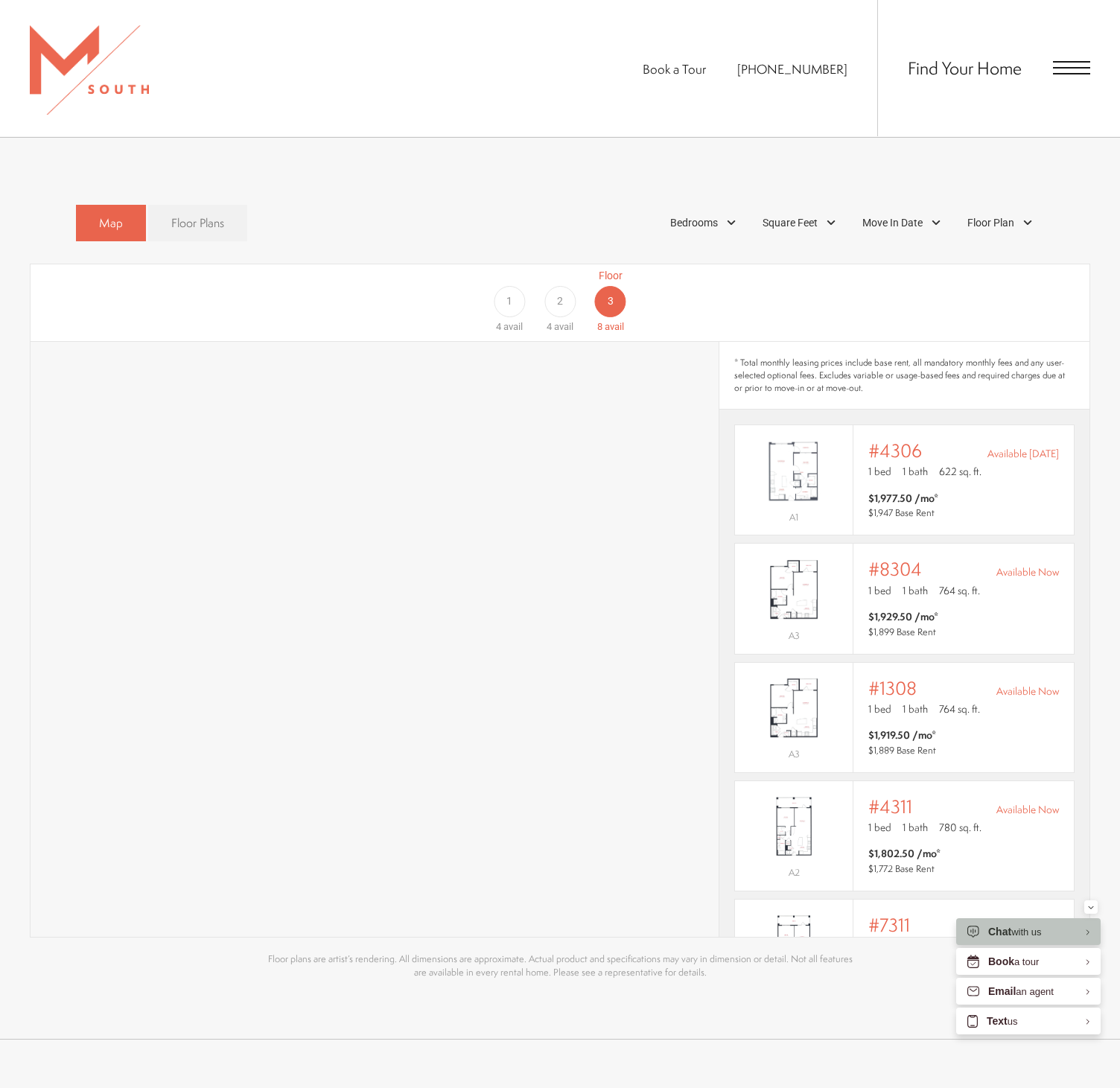
click at [210, 214] on span "Floor Plans" at bounding box center [198, 223] width 53 height 17
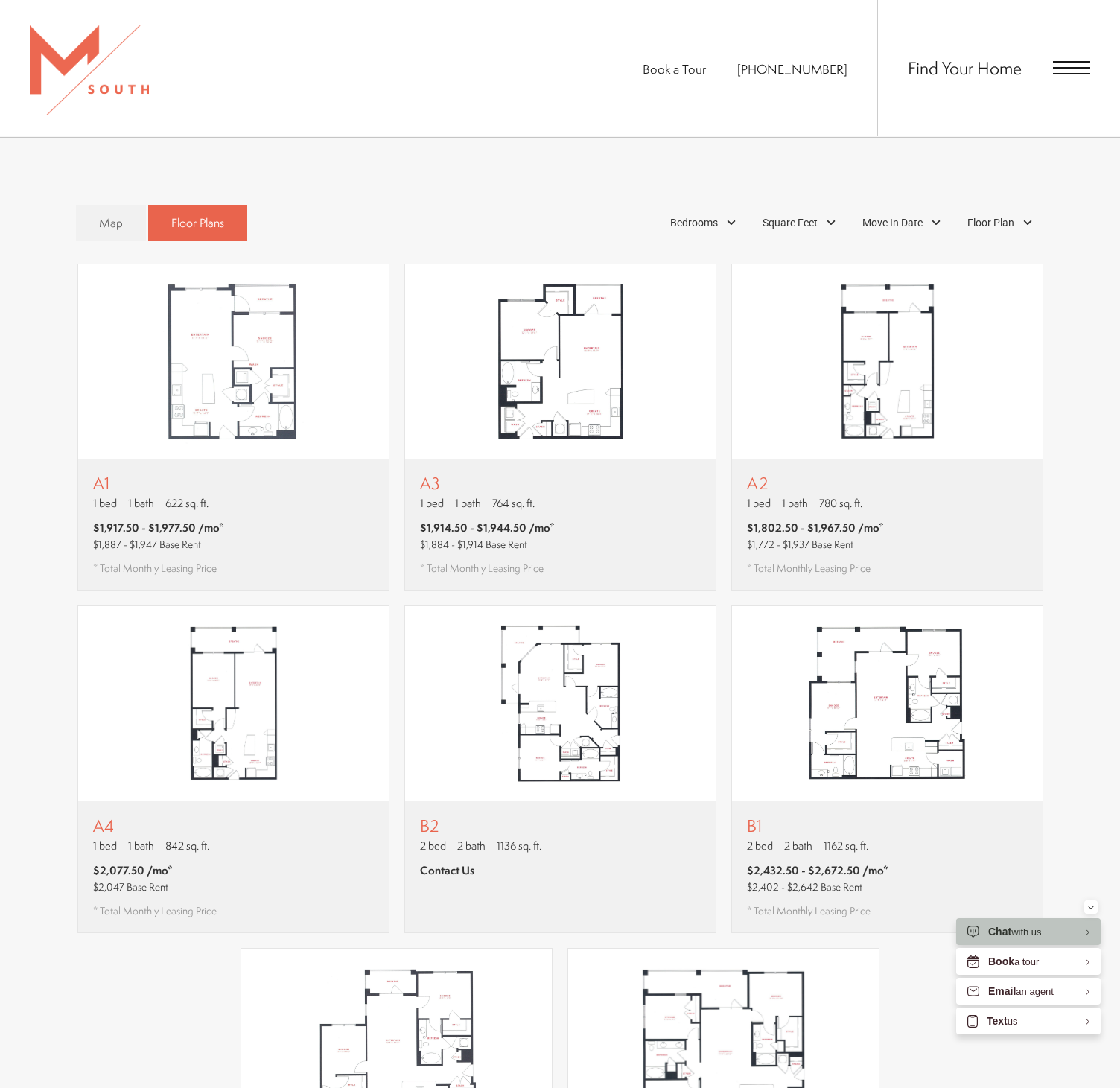
click at [371, 172] on div "Map Floor Plans Bedrooms 1 Bedroom 2 Bedroom" at bounding box center [560, 804] width 1120 height 1333
